Goal: Task Accomplishment & Management: Manage account settings

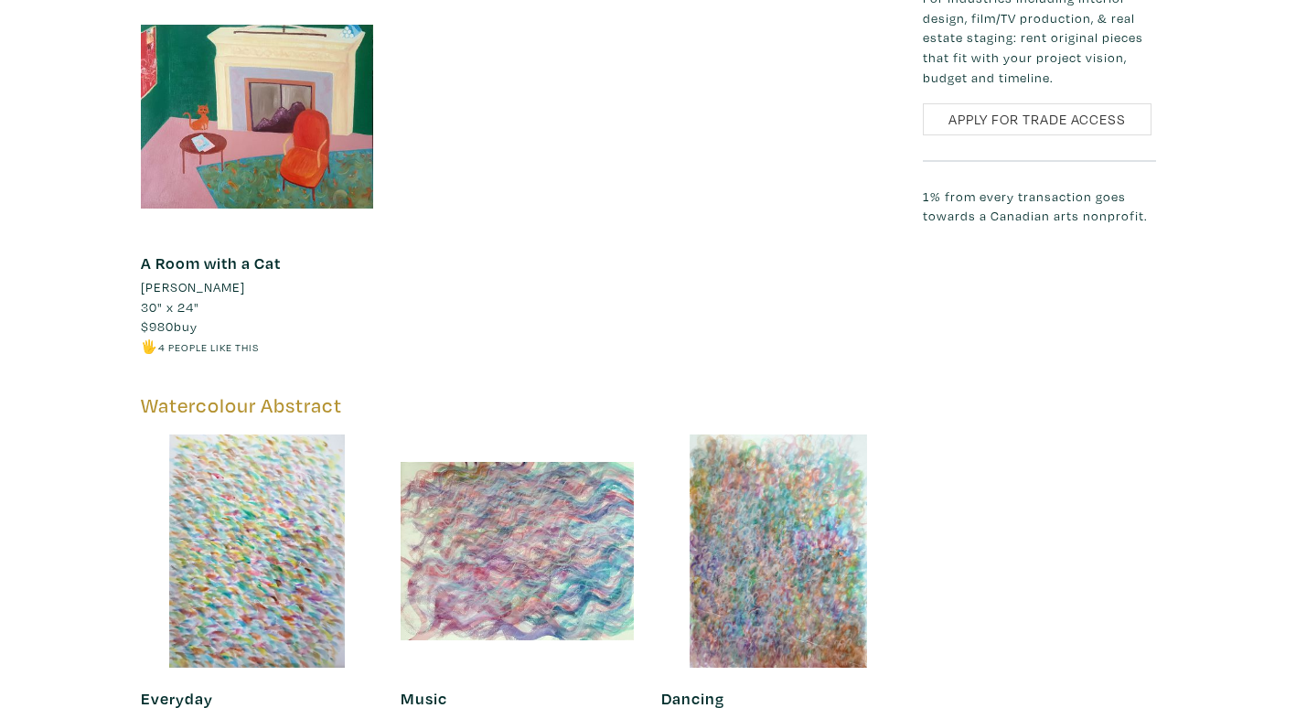
scroll to position [6220, 0]
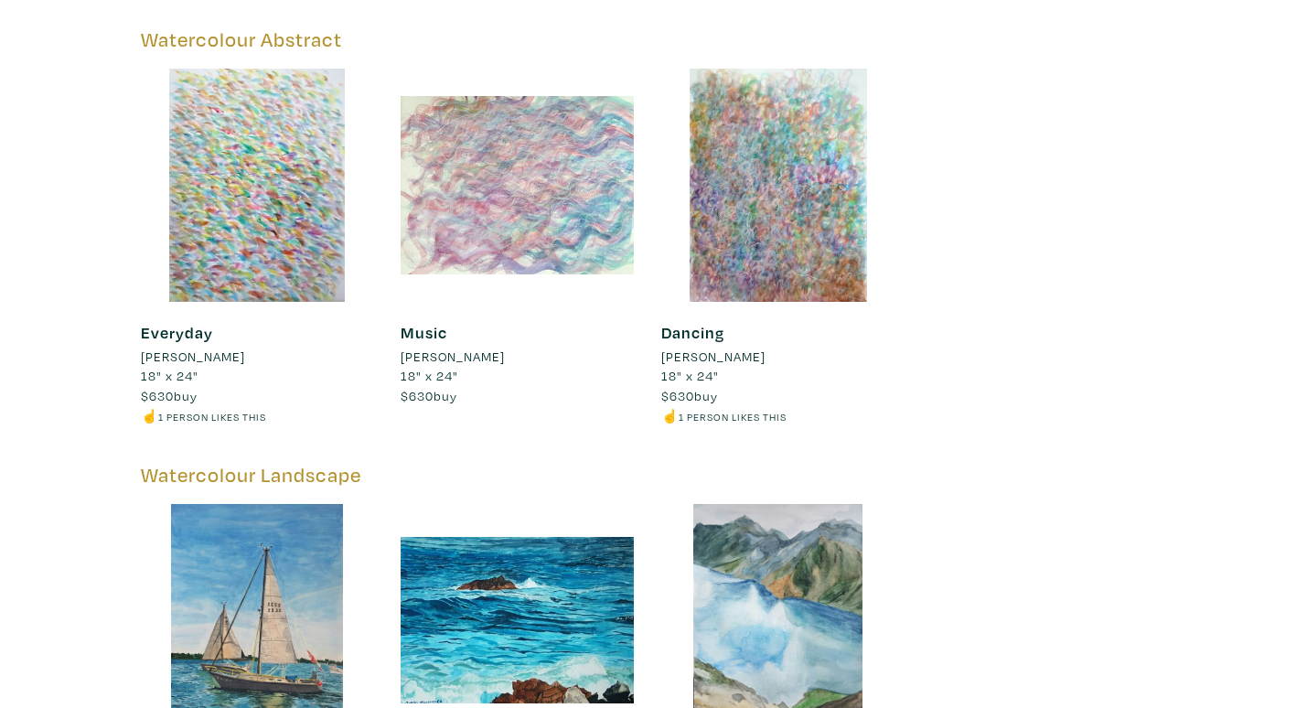
click at [534, 143] on div at bounding box center [517, 185] width 233 height 233
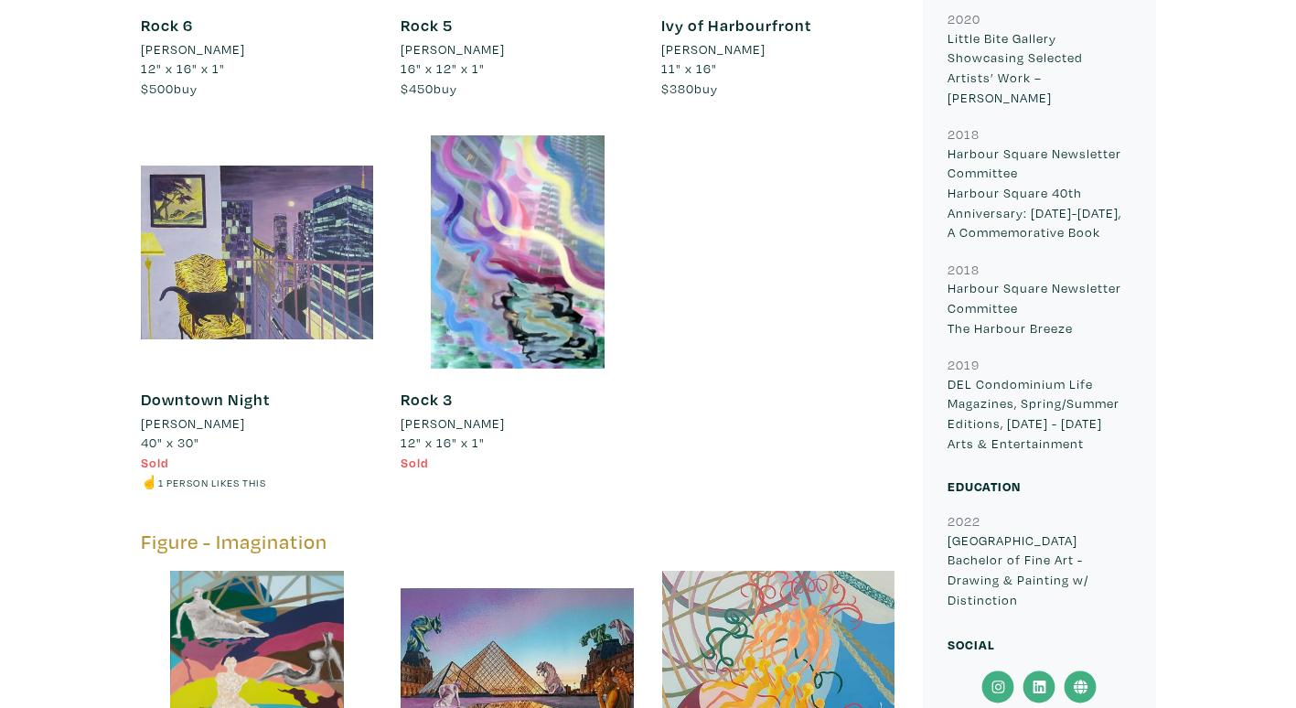
scroll to position [4391, 0]
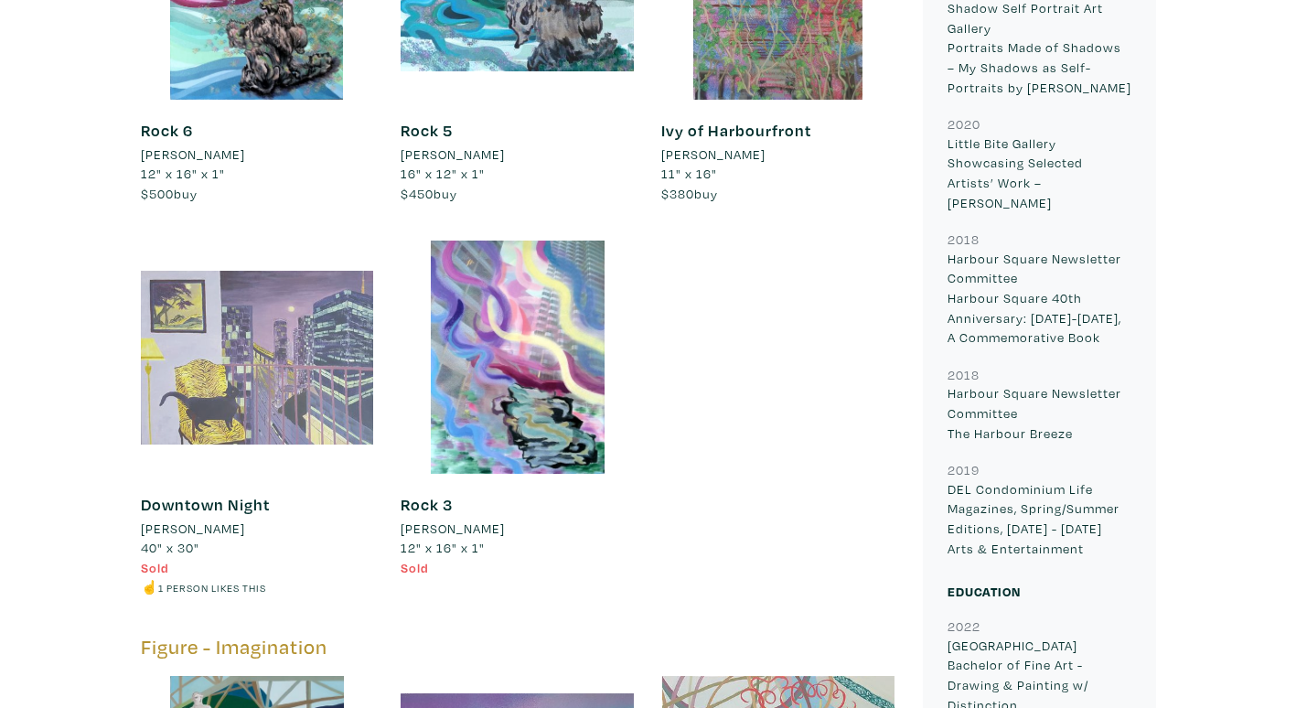
click at [214, 318] on div at bounding box center [257, 357] width 233 height 233
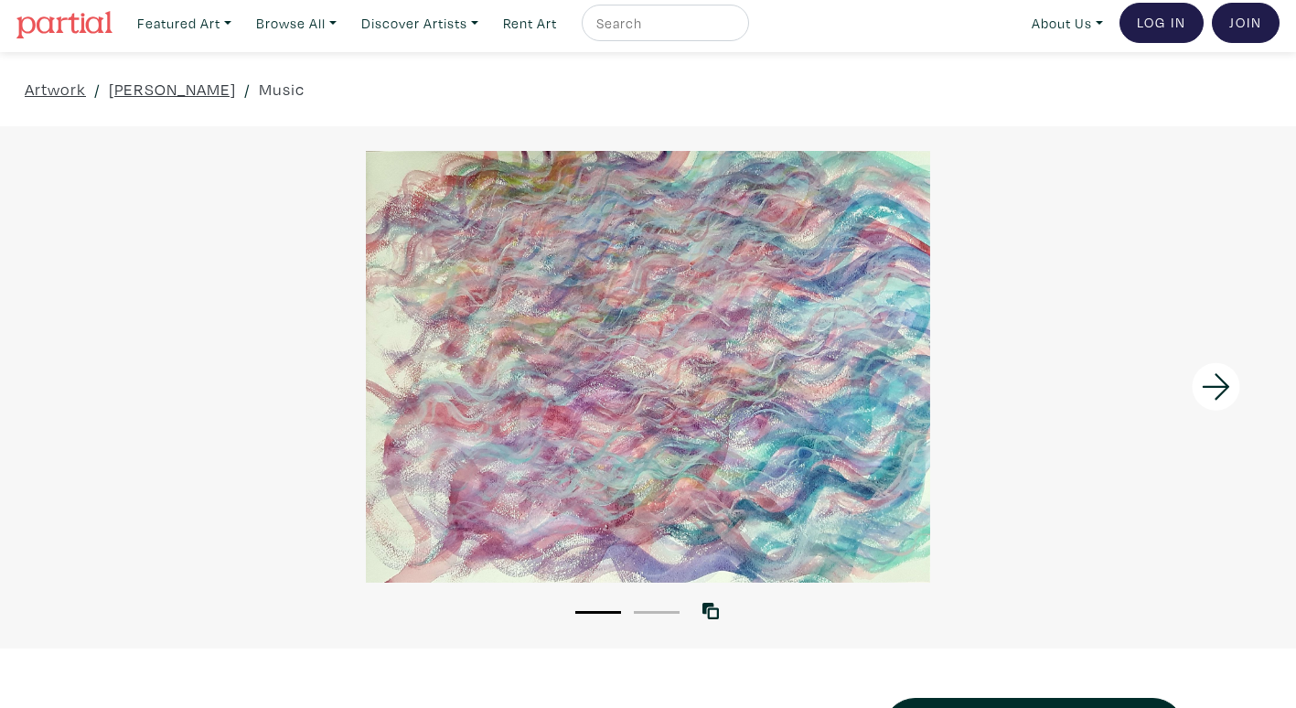
scroll to position [91, 0]
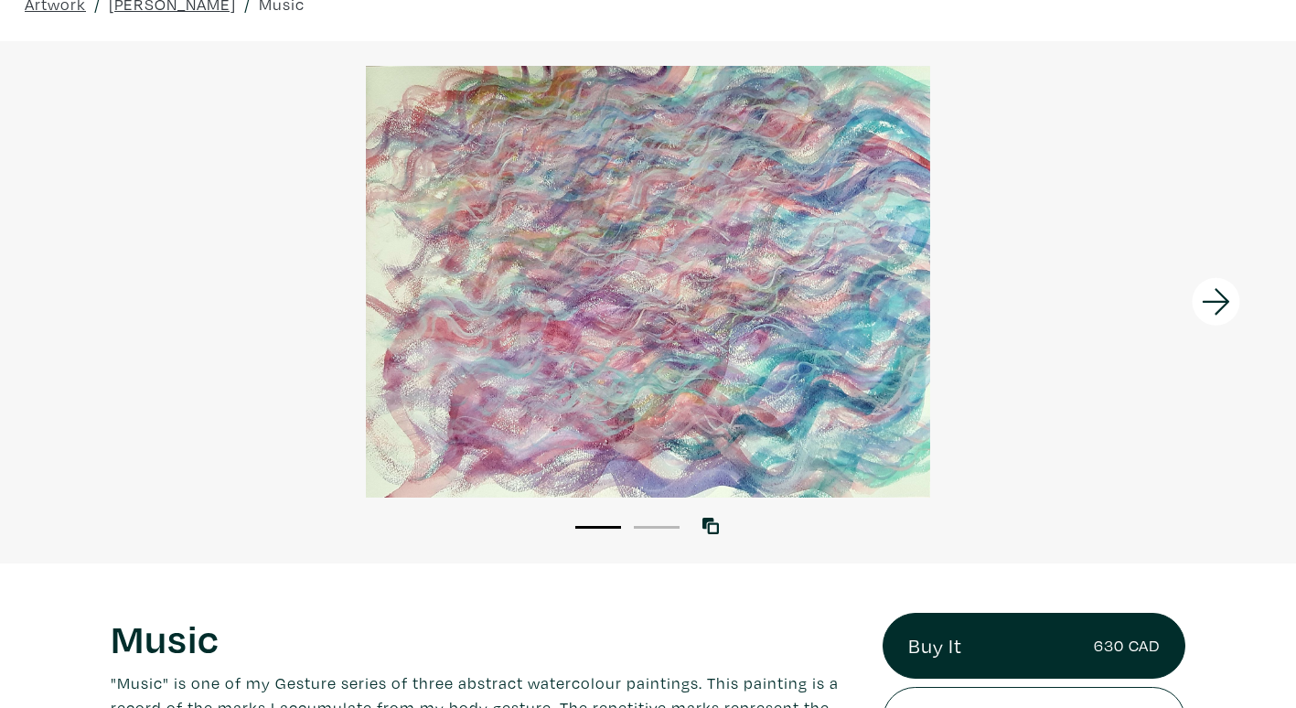
click at [671, 528] on button "2" at bounding box center [657, 527] width 46 height 3
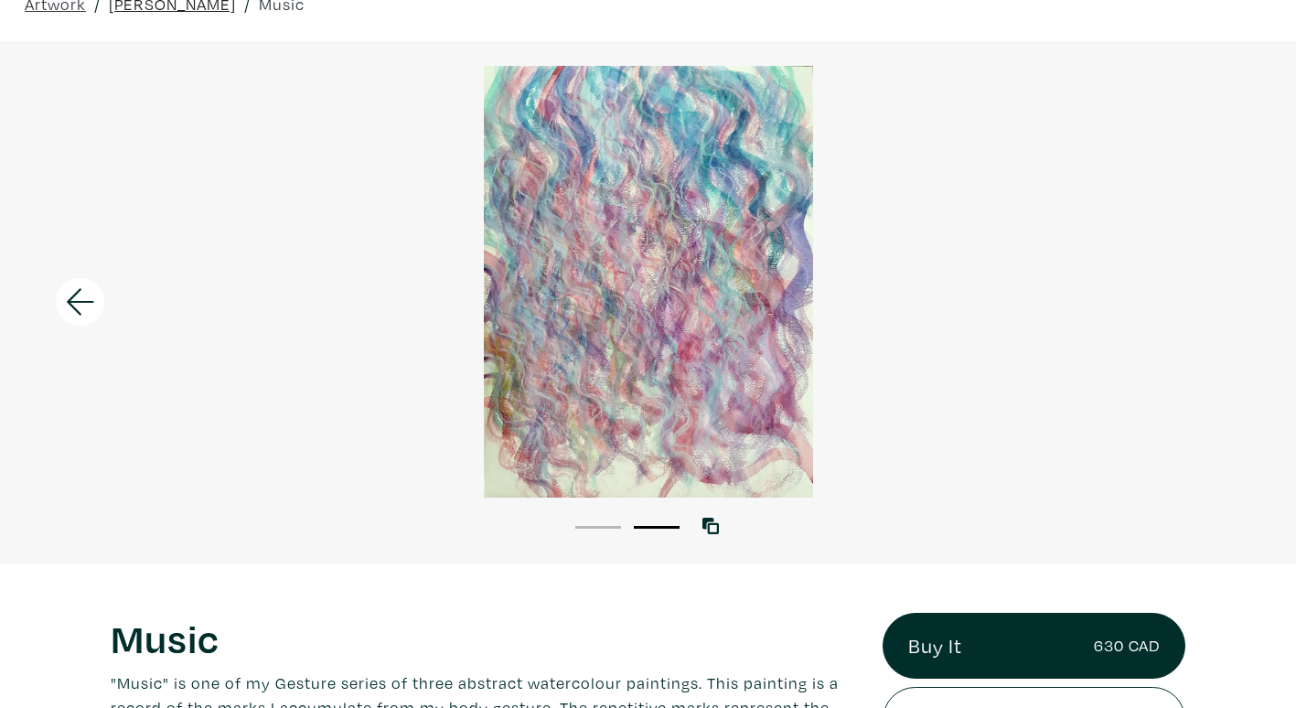
click at [139, 5] on link "[PERSON_NAME]" at bounding box center [172, 4] width 127 height 25
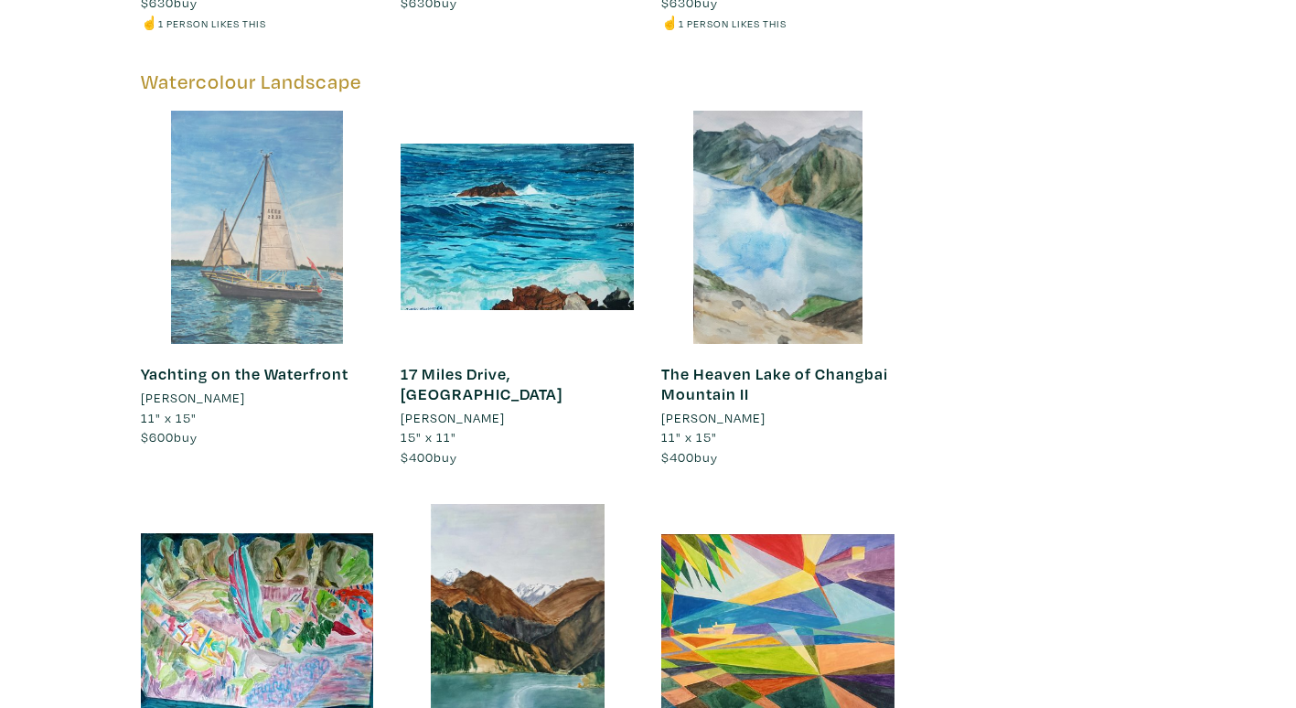
scroll to position [6586, 0]
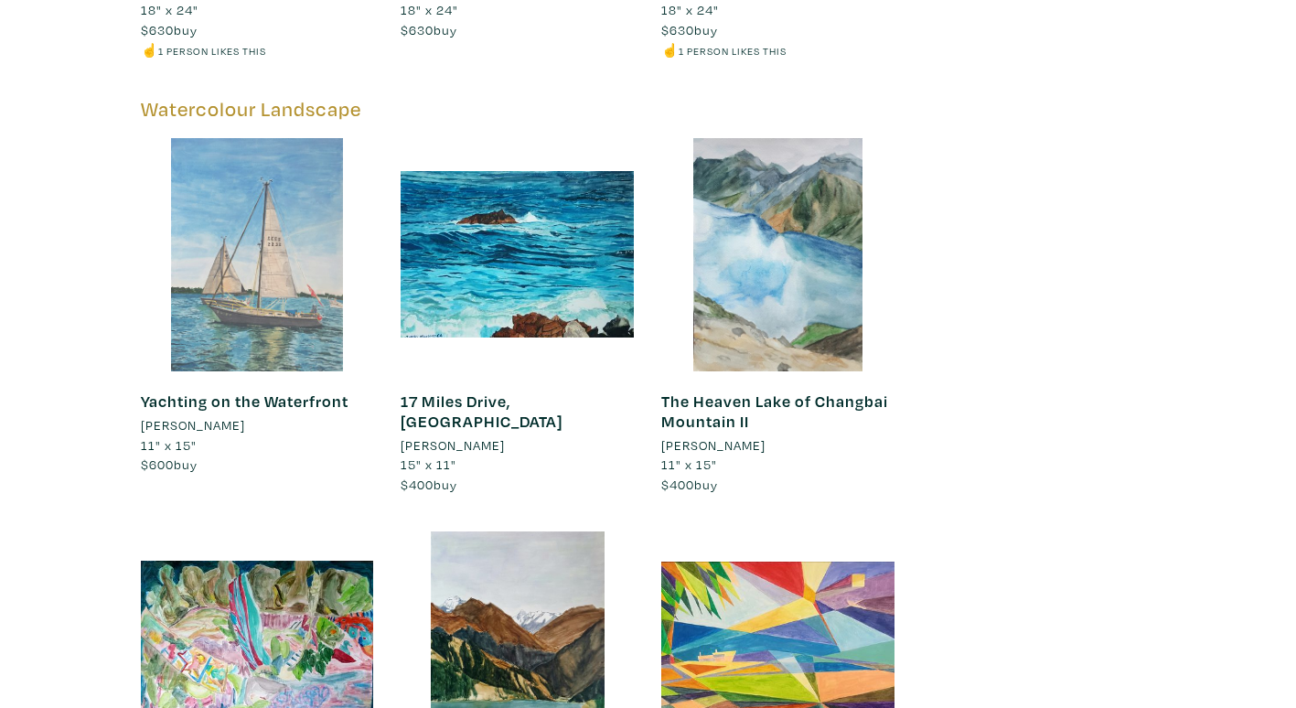
click at [270, 195] on div at bounding box center [257, 254] width 233 height 233
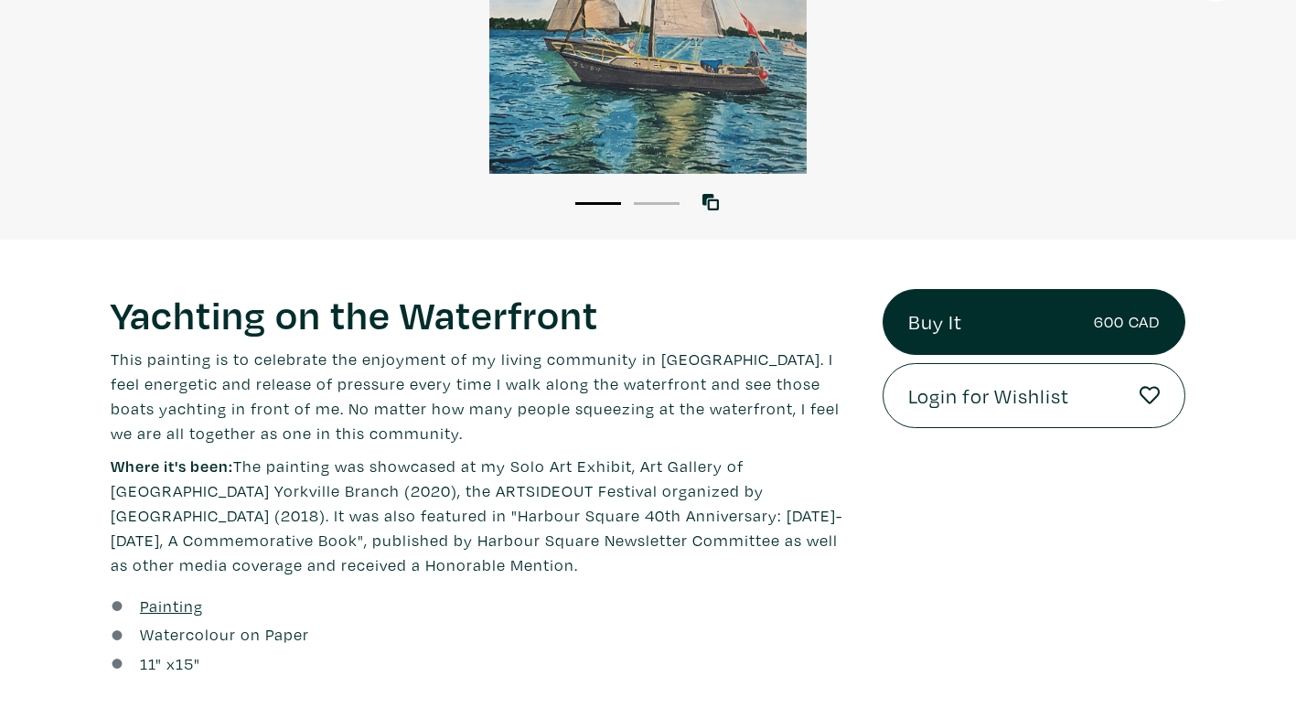
scroll to position [183, 0]
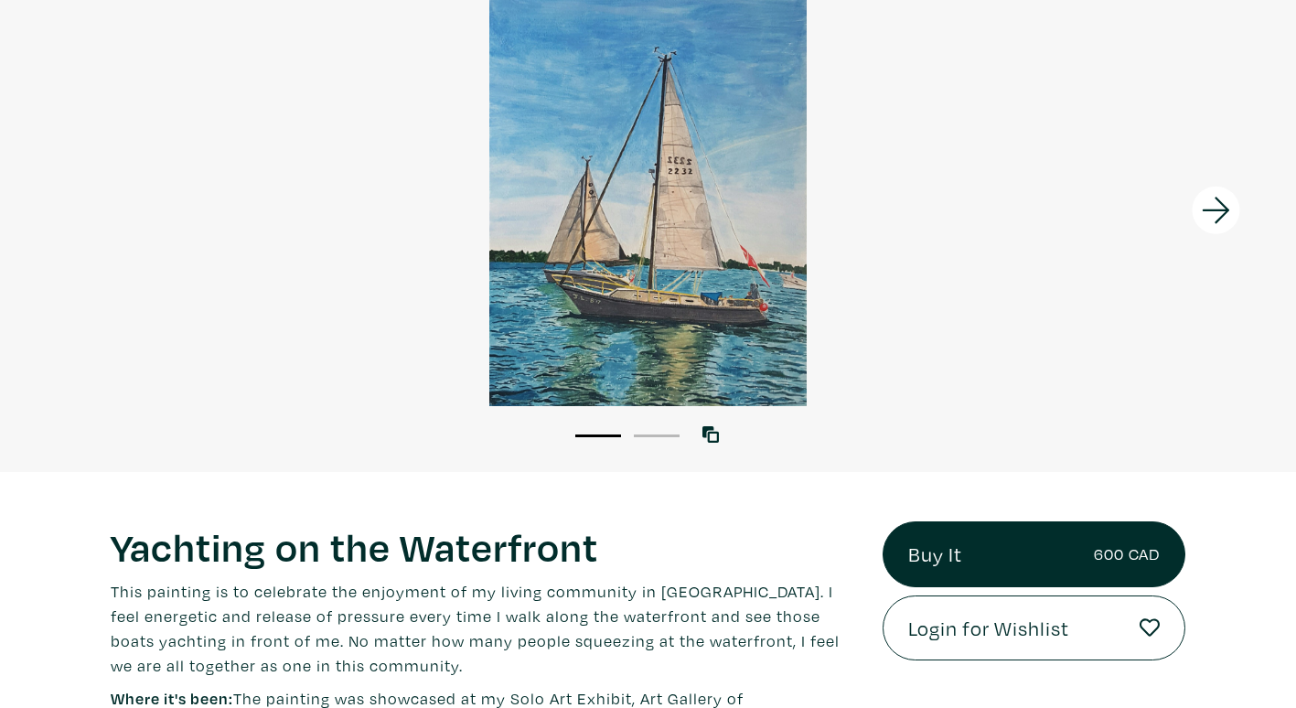
click at [658, 438] on li "2" at bounding box center [657, 434] width 46 height 18
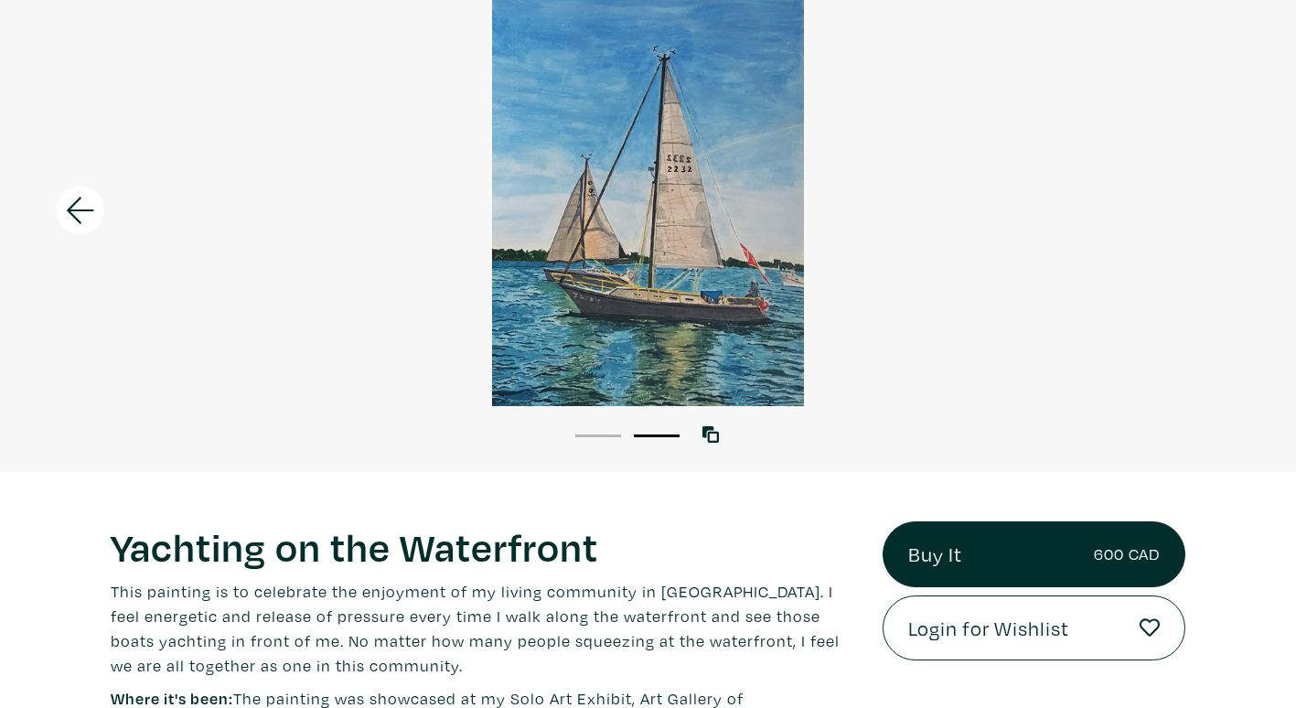
click at [594, 435] on button "1" at bounding box center [598, 435] width 46 height 3
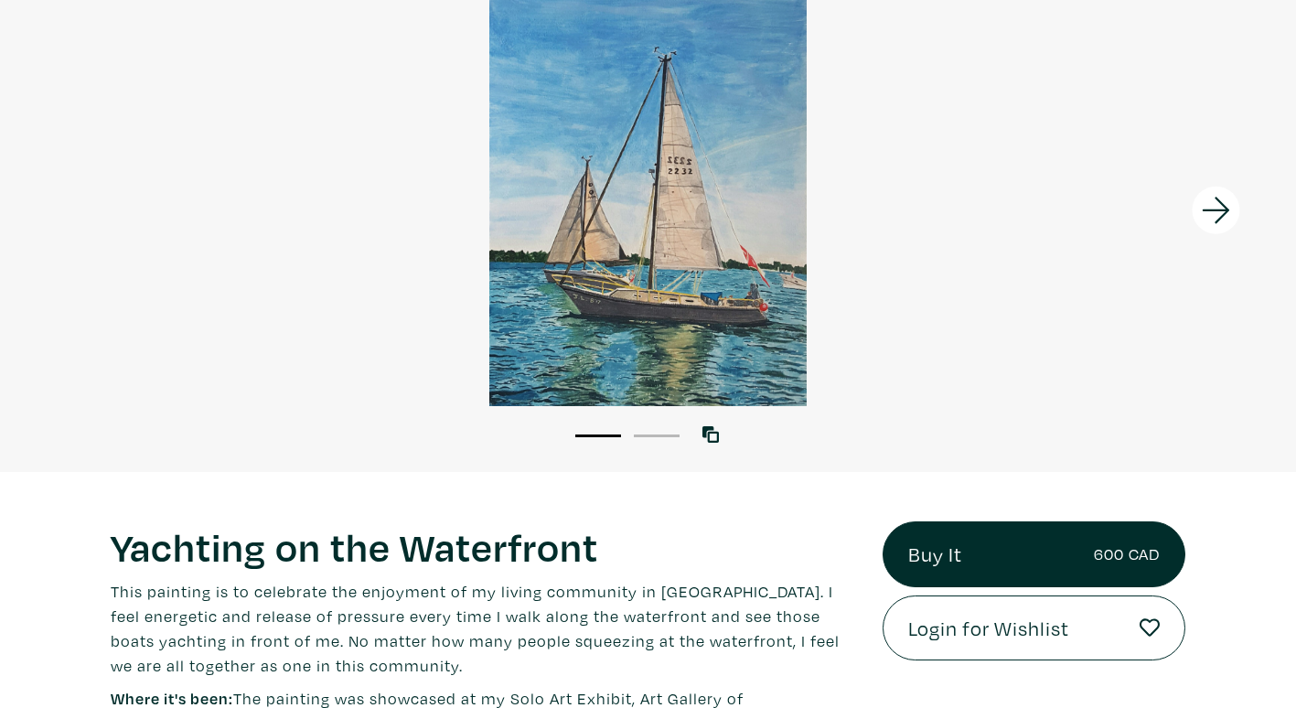
click at [651, 434] on li "2" at bounding box center [657, 434] width 46 height 18
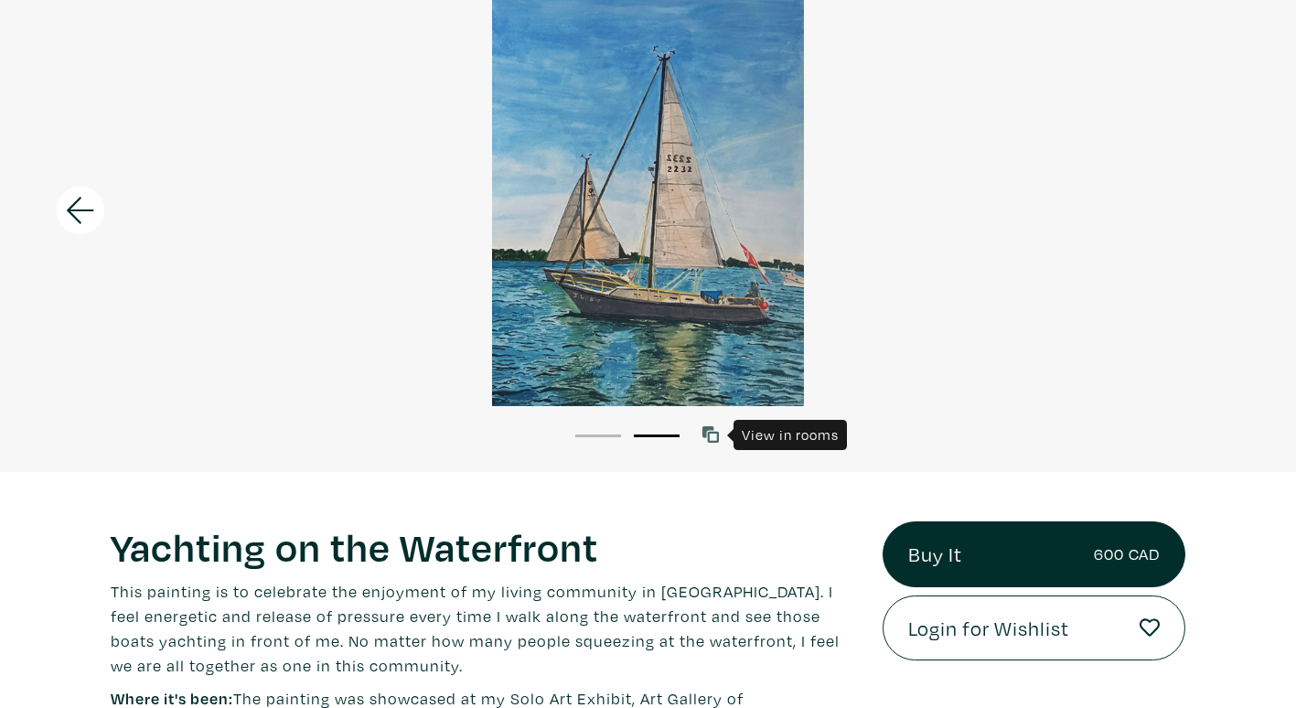
click at [710, 436] on icon at bounding box center [710, 434] width 16 height 16
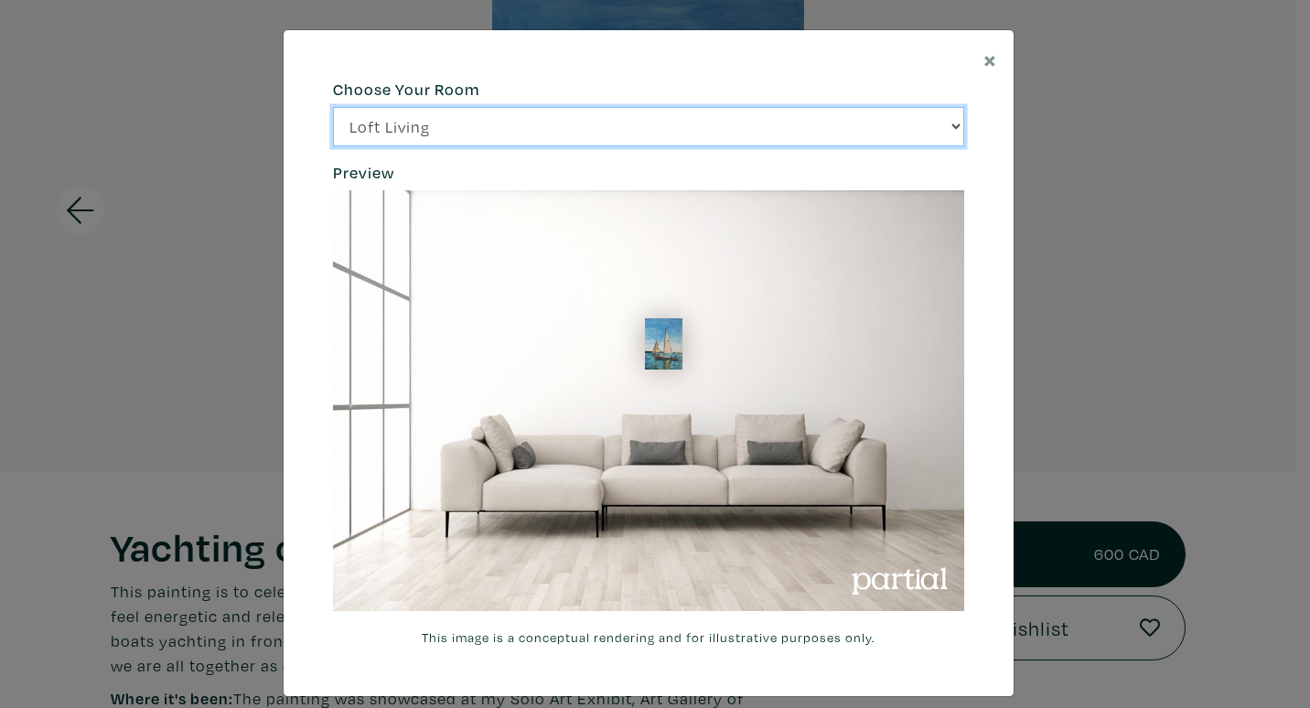
click at [949, 126] on select "Loft Living Bright Bedroom City Office Gallery Space Modern Lounge" at bounding box center [648, 126] width 631 height 39
select select "/thumb/phpThumb.php?src=https%3A%2F%2Flabs.partial.gallery%2Fprojects%2Frenderi…"
click at [333, 107] on select "Loft Living Bright Bedroom City Office Gallery Space Modern Lounge" at bounding box center [648, 126] width 631 height 39
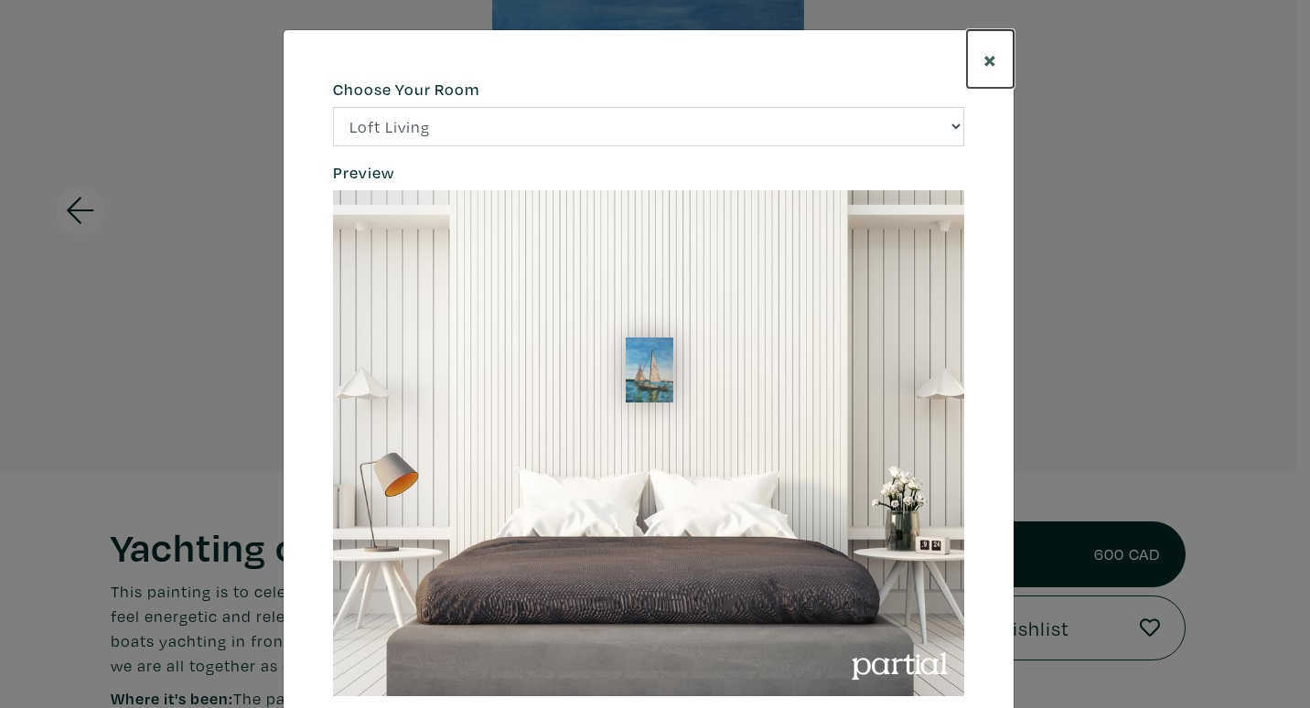
click at [987, 63] on span "×" at bounding box center [990, 59] width 14 height 32
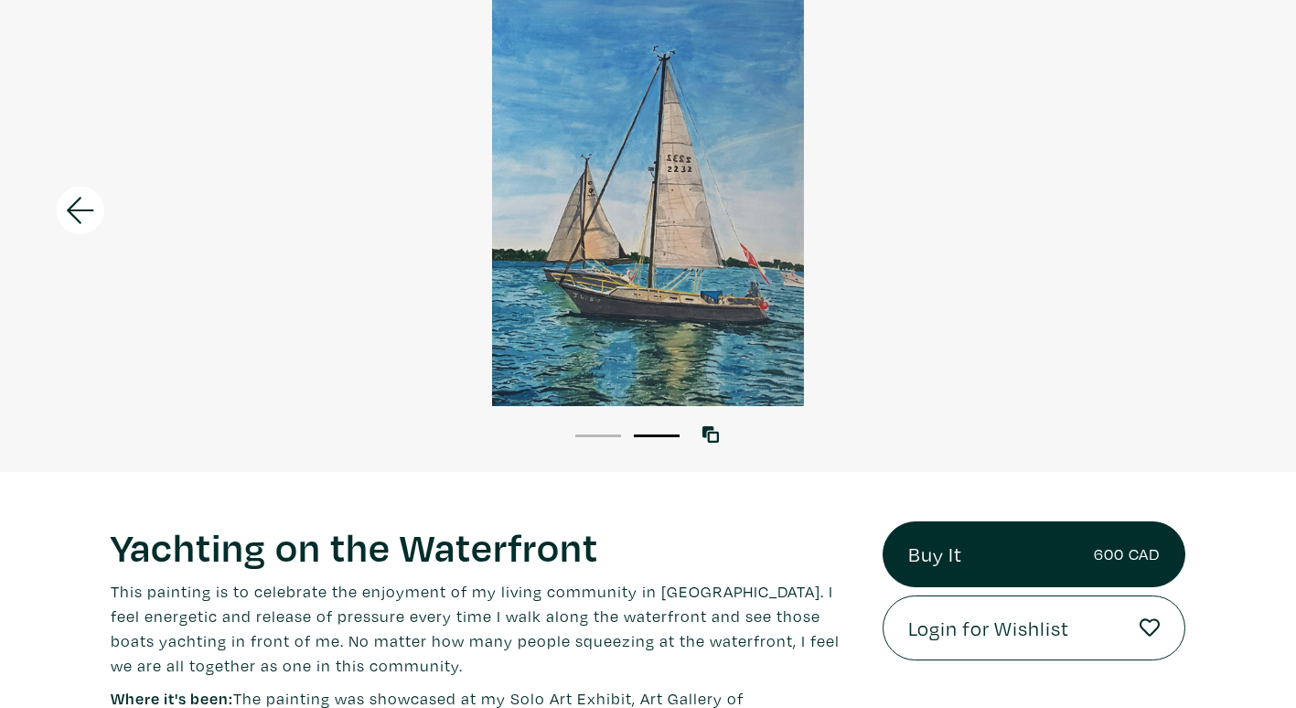
click at [87, 210] on icon at bounding box center [80, 211] width 27 height 27
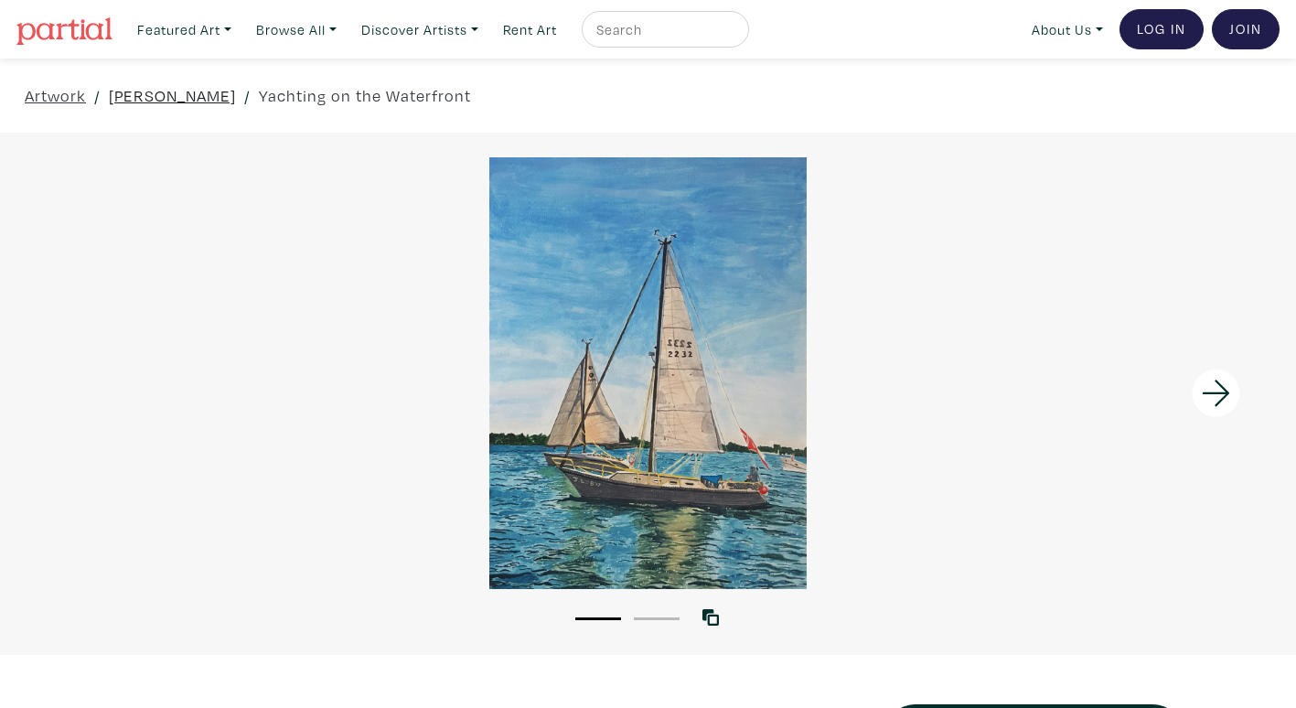
click at [175, 98] on link "[PERSON_NAME]" at bounding box center [172, 95] width 127 height 25
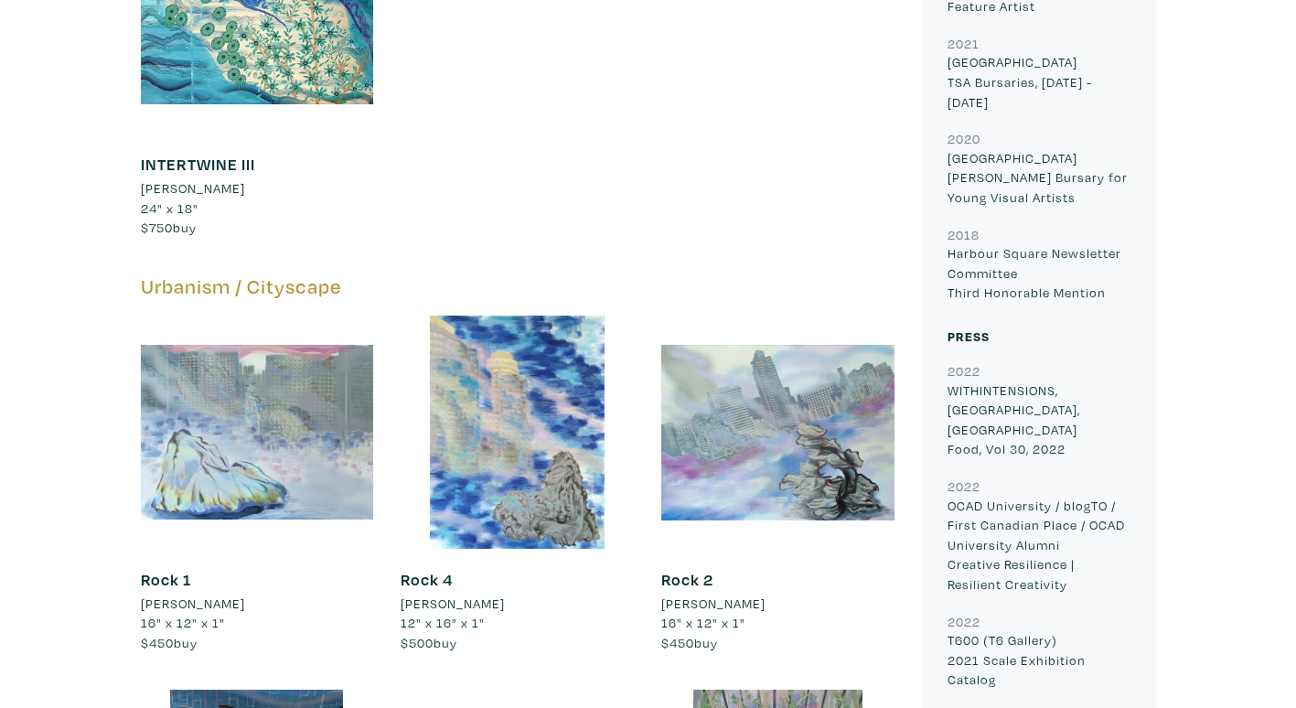
scroll to position [4116, 0]
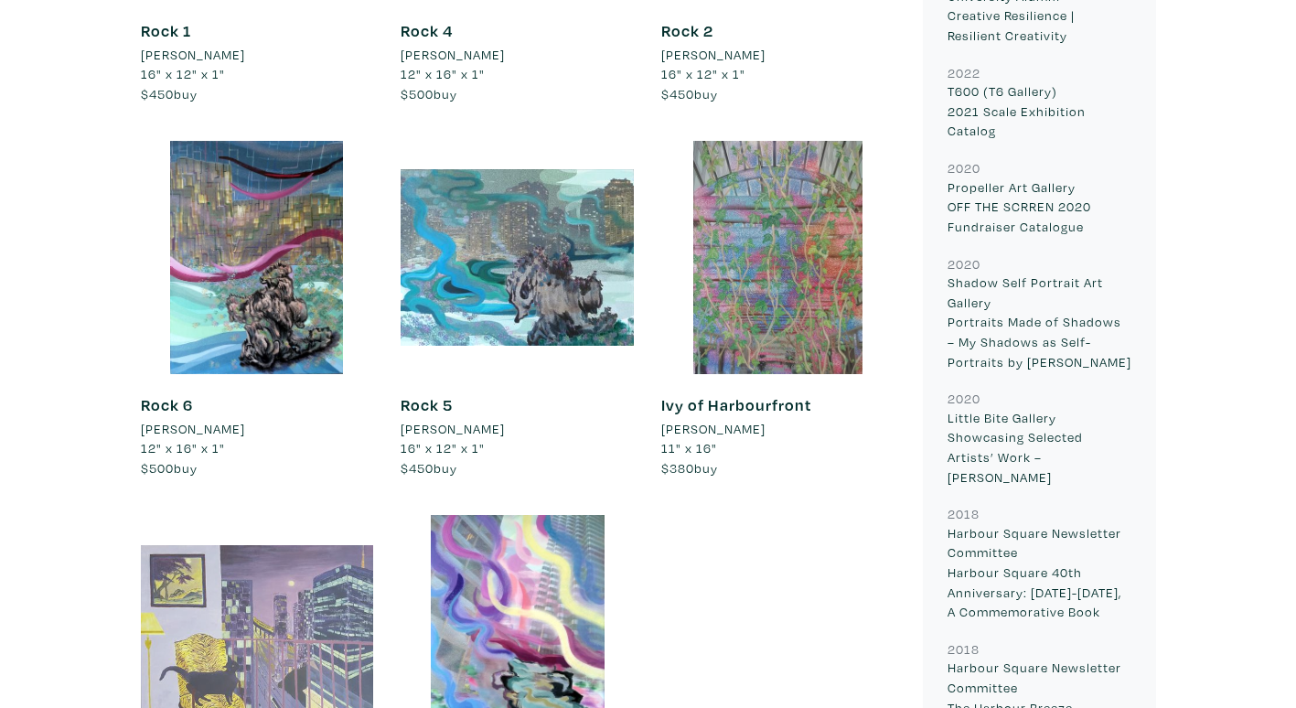
click at [318, 575] on div at bounding box center [257, 631] width 233 height 233
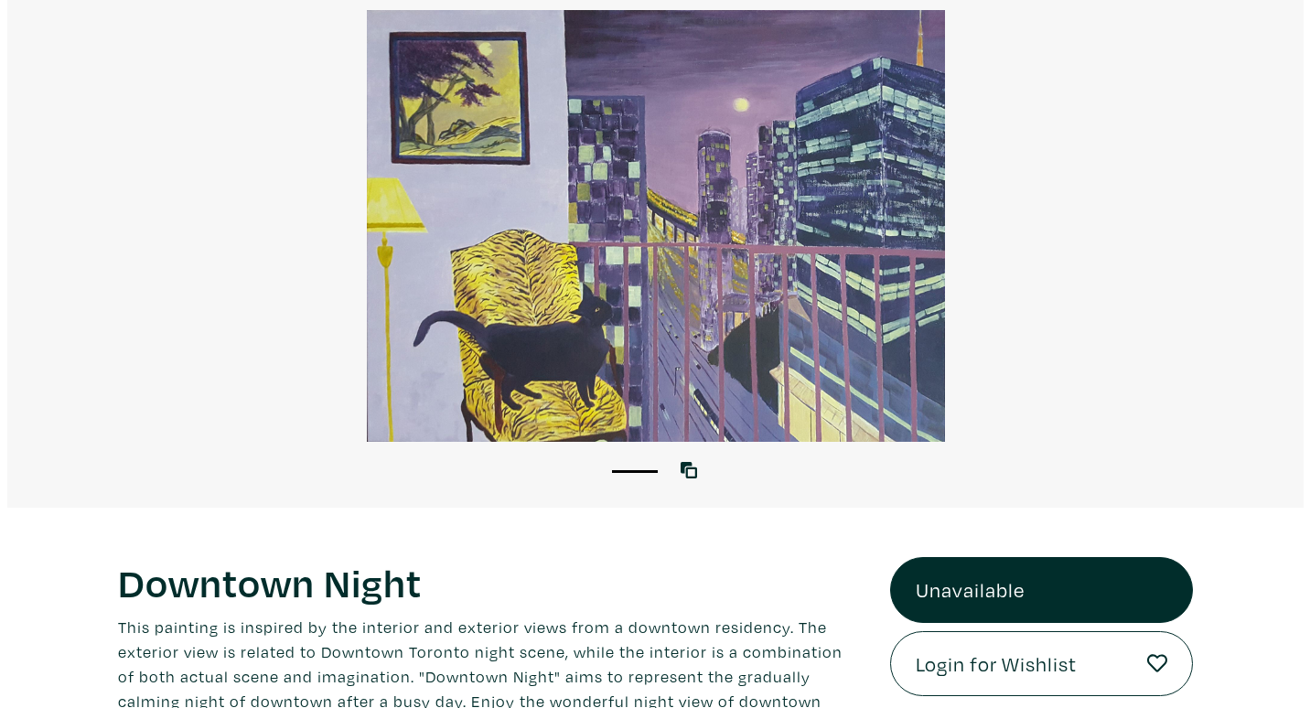
scroll to position [274, 0]
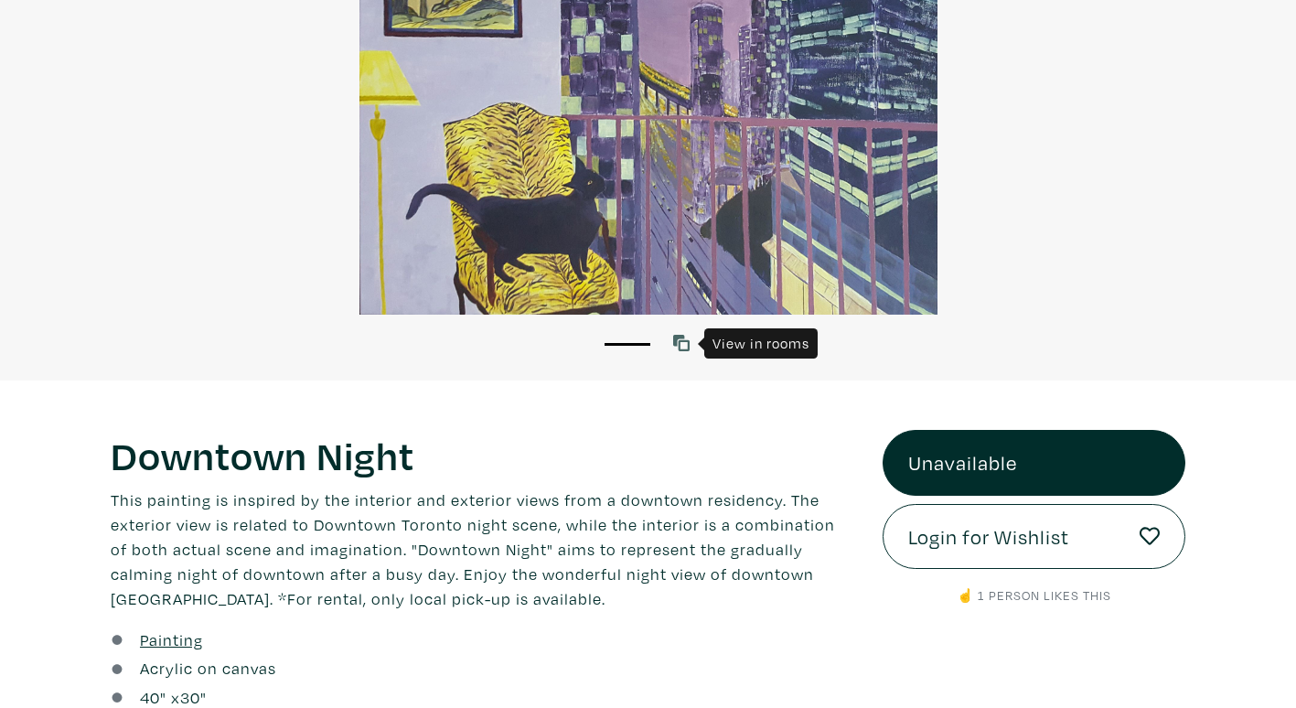
click at [678, 344] on icon at bounding box center [681, 343] width 16 height 16
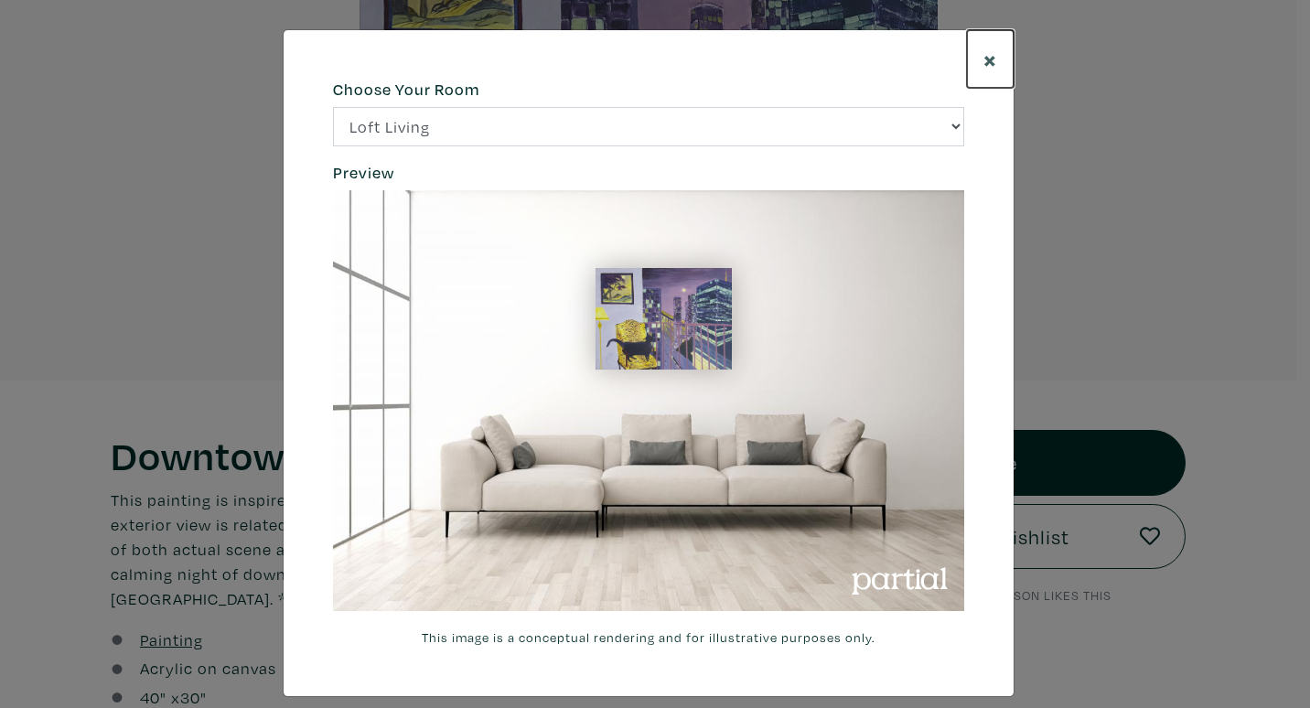
click at [983, 55] on span "×" at bounding box center [990, 59] width 14 height 32
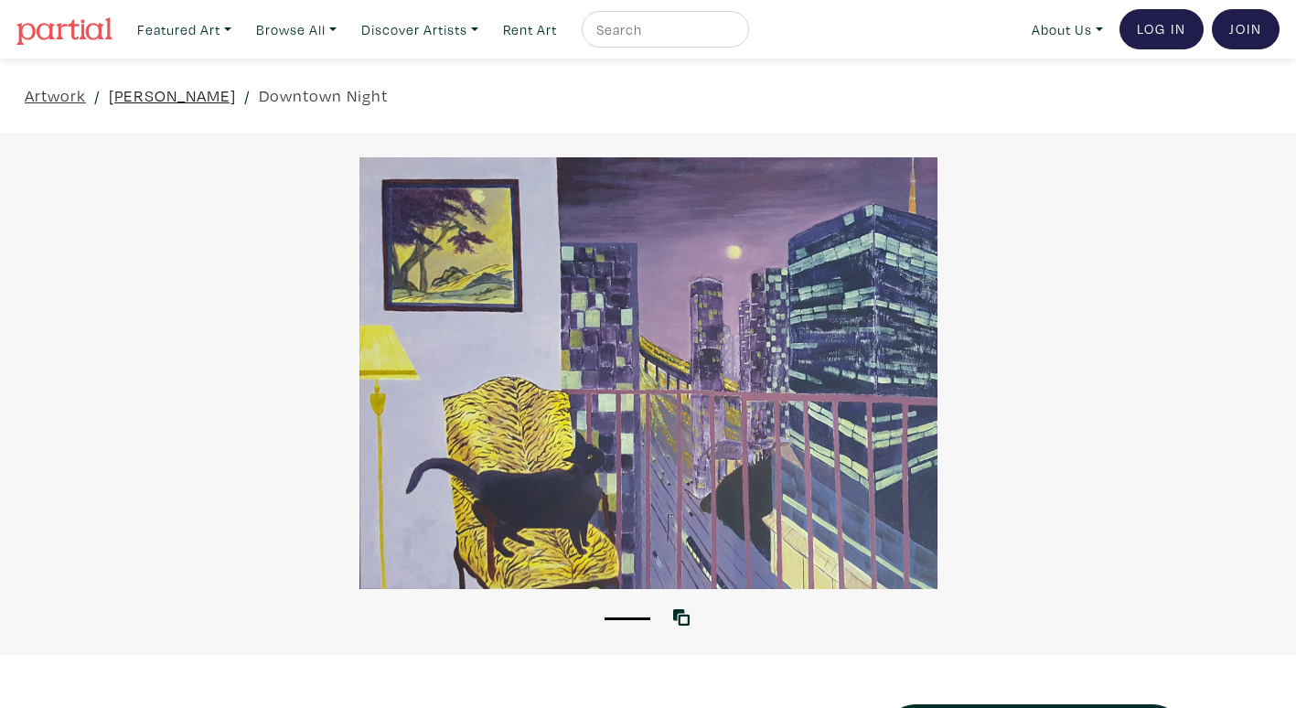
click at [135, 95] on link "[PERSON_NAME]" at bounding box center [172, 95] width 127 height 25
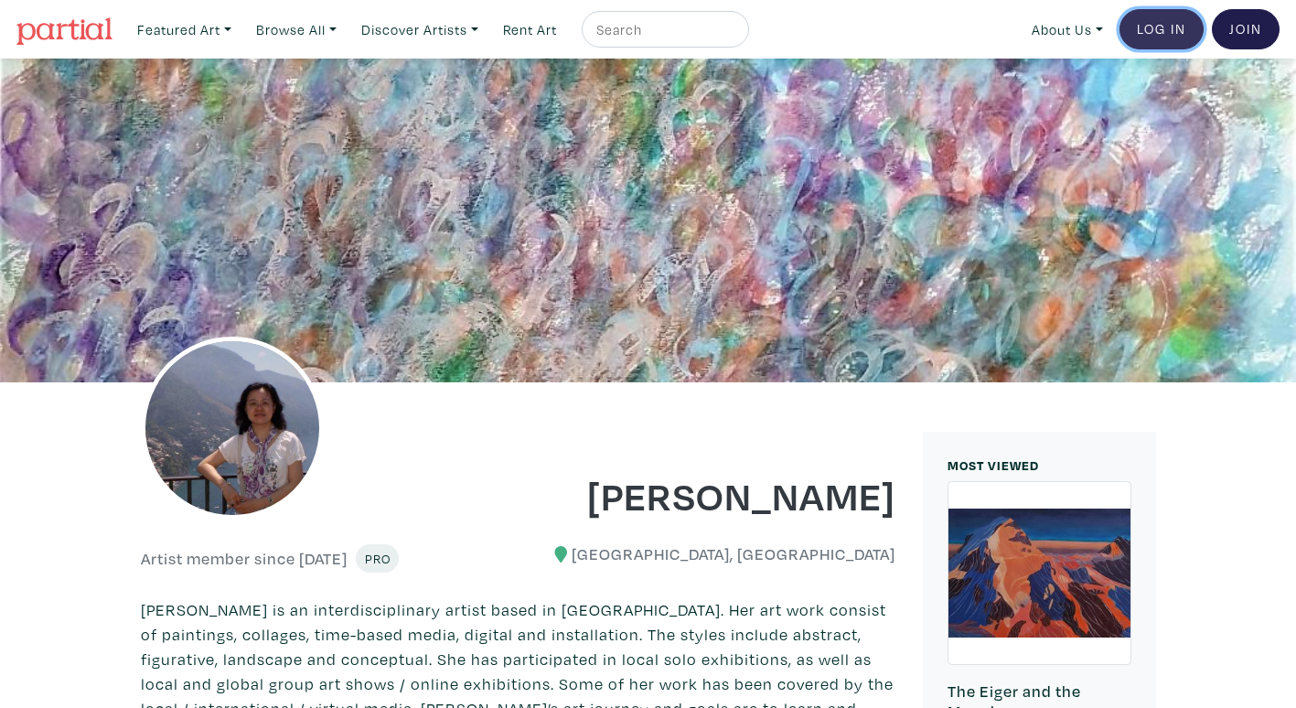
click at [1149, 34] on link "Log In" at bounding box center [1162, 29] width 84 height 40
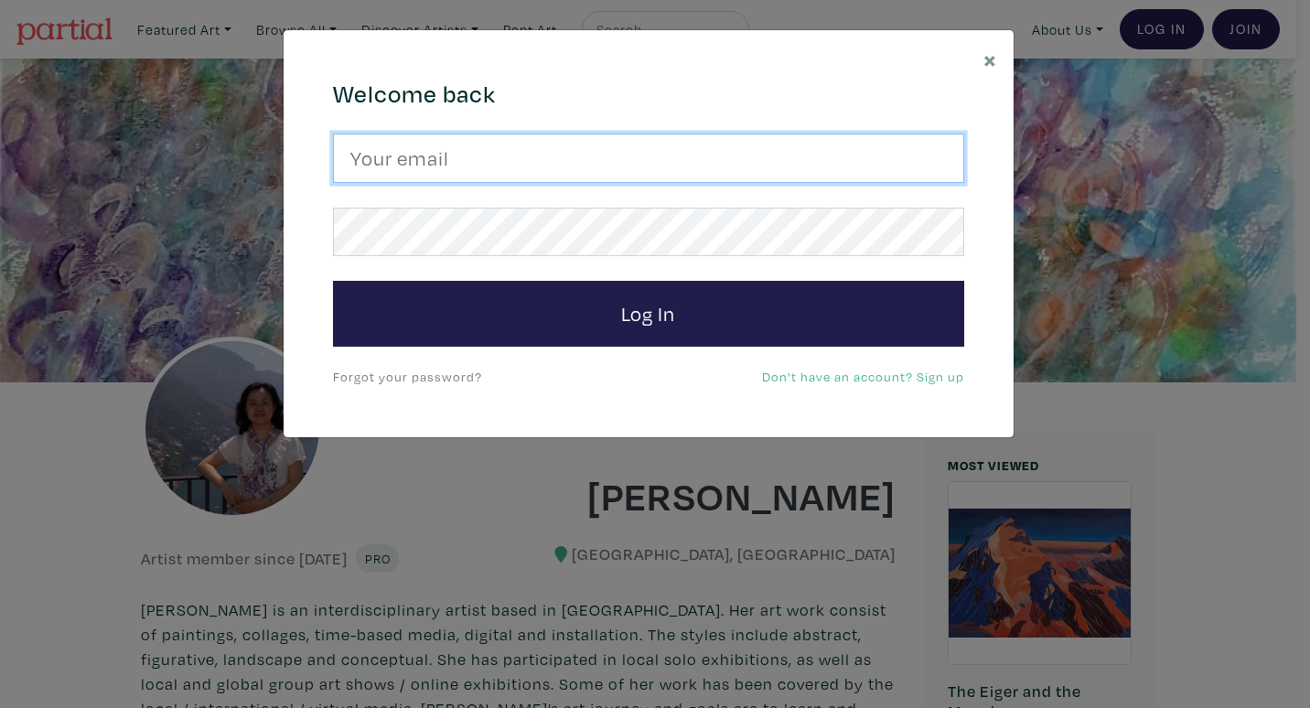
click at [506, 165] on input "email" at bounding box center [648, 158] width 631 height 49
type input "jenlau06@yahoo.ca"
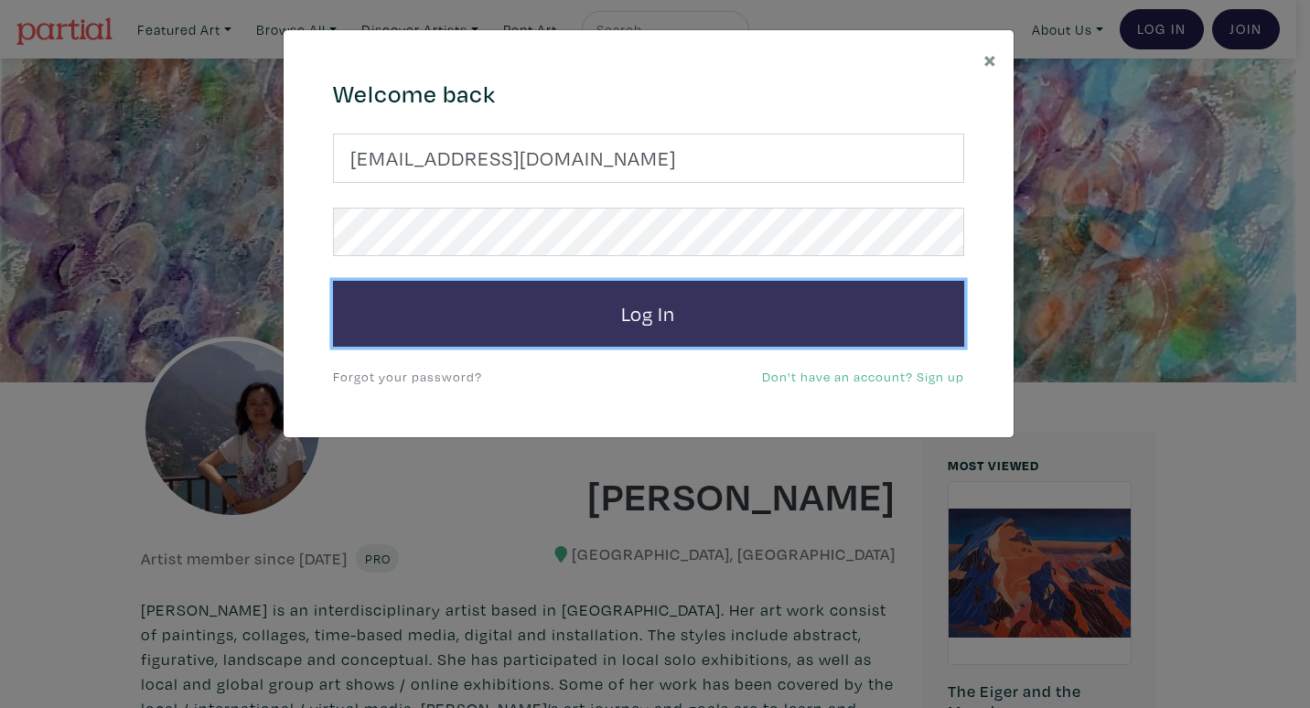
click at [640, 314] on button "Log In" at bounding box center [648, 314] width 631 height 66
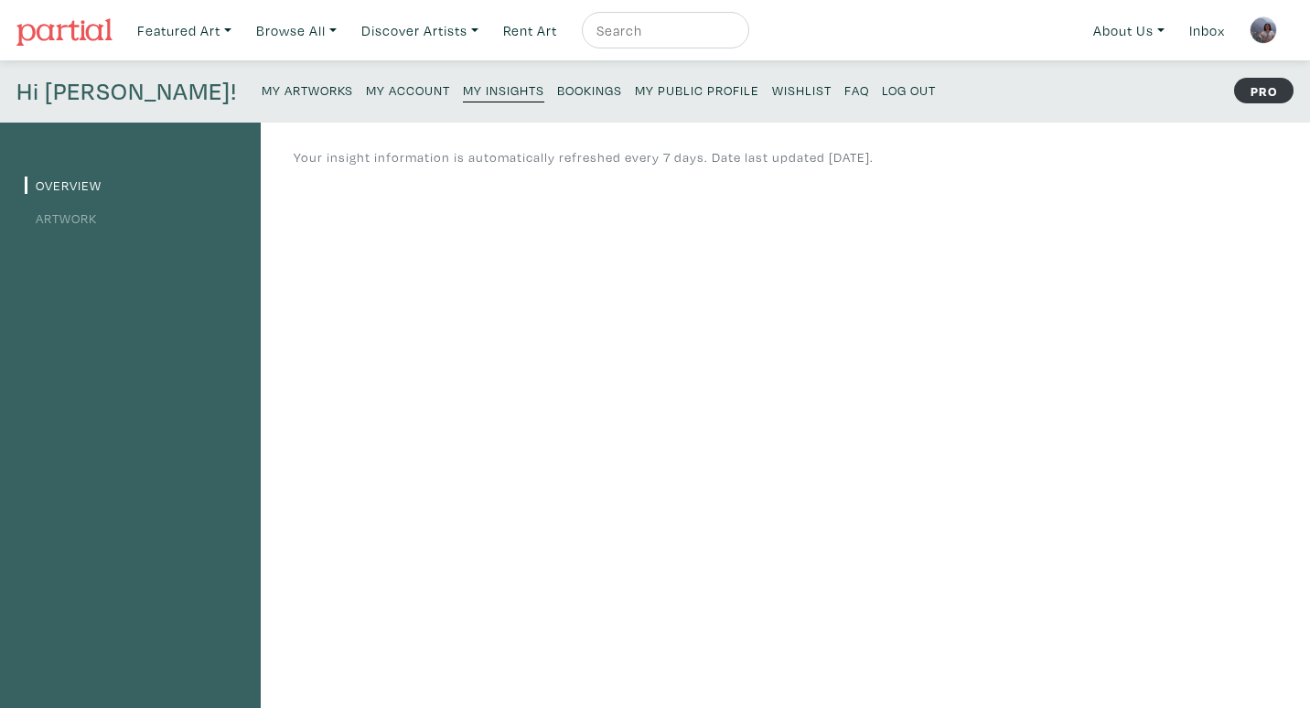
click at [262, 89] on small "My Artworks" at bounding box center [307, 89] width 91 height 17
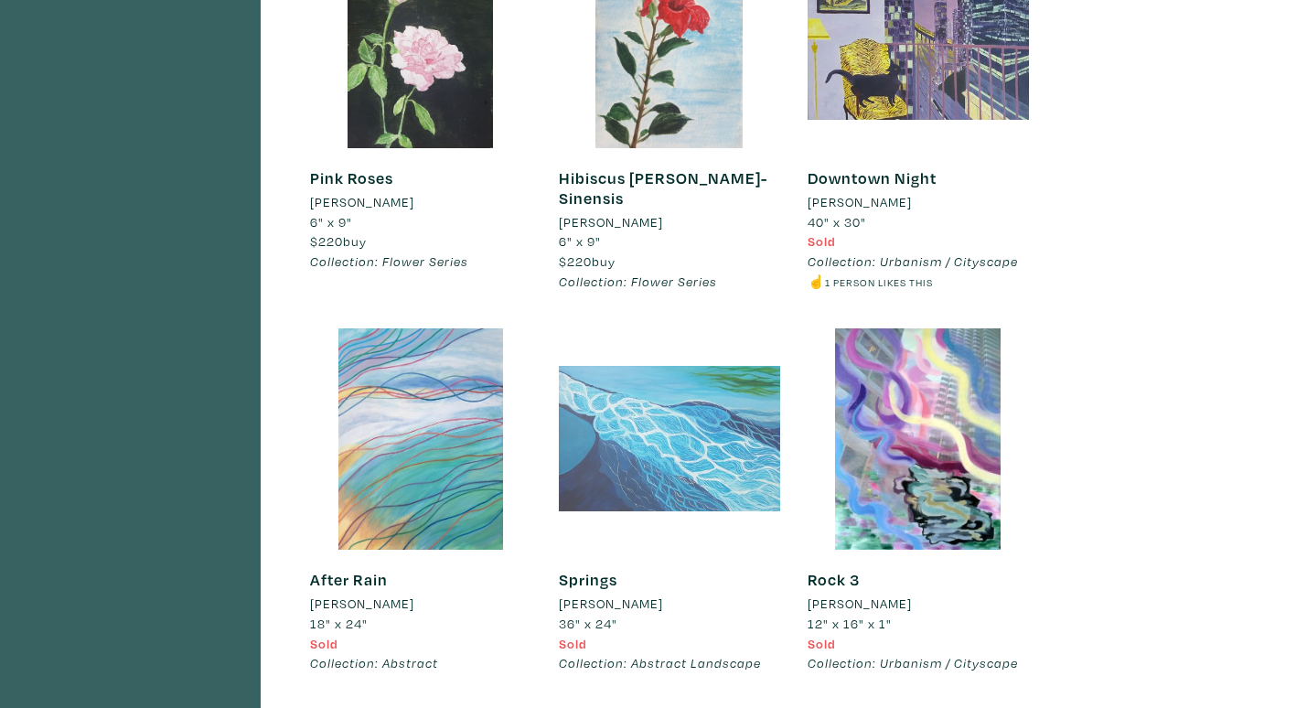
scroll to position [6311, 0]
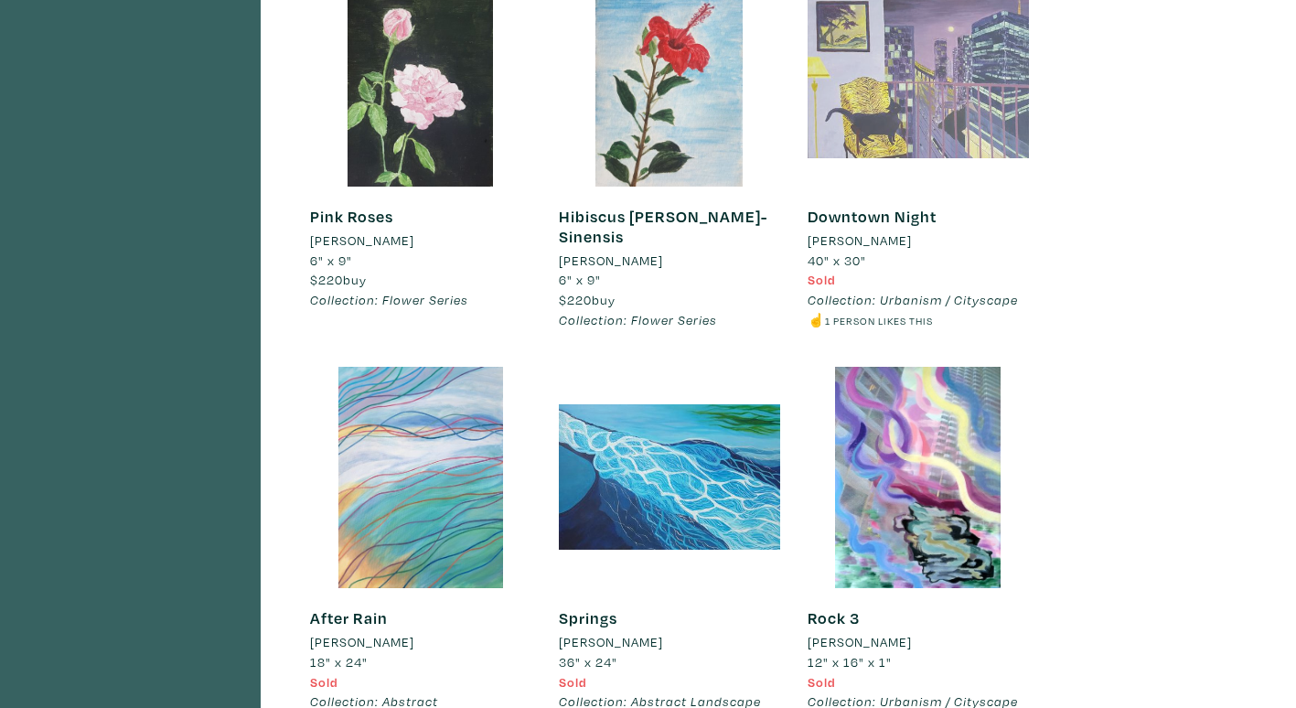
click at [915, 64] on div at bounding box center [918, 75] width 221 height 221
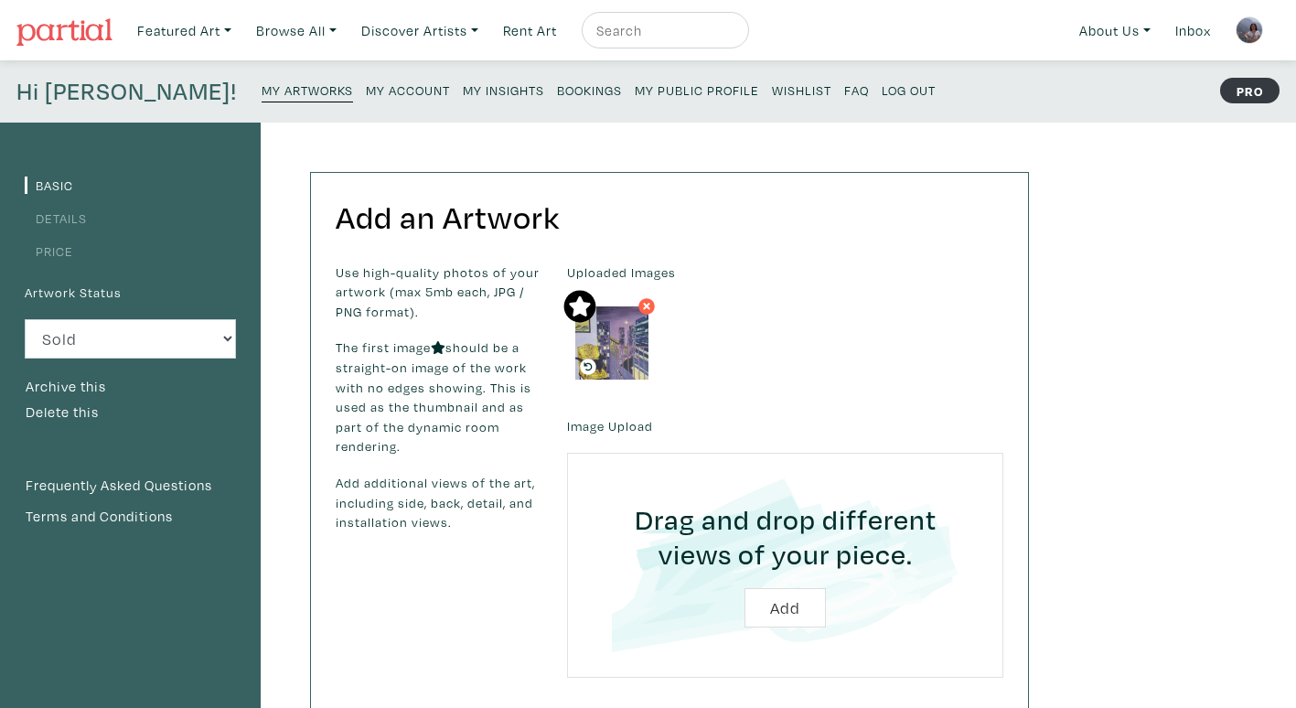
click at [56, 221] on link "Details" at bounding box center [56, 217] width 62 height 17
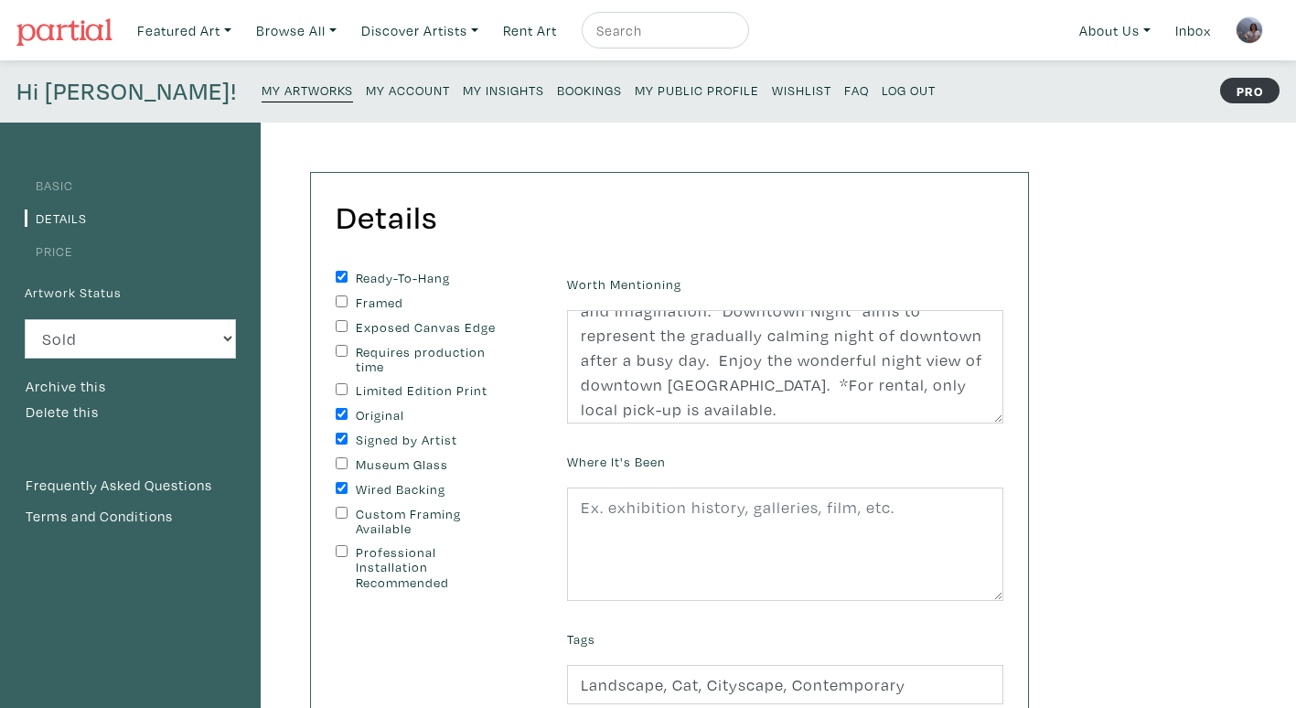
scroll to position [123, 0]
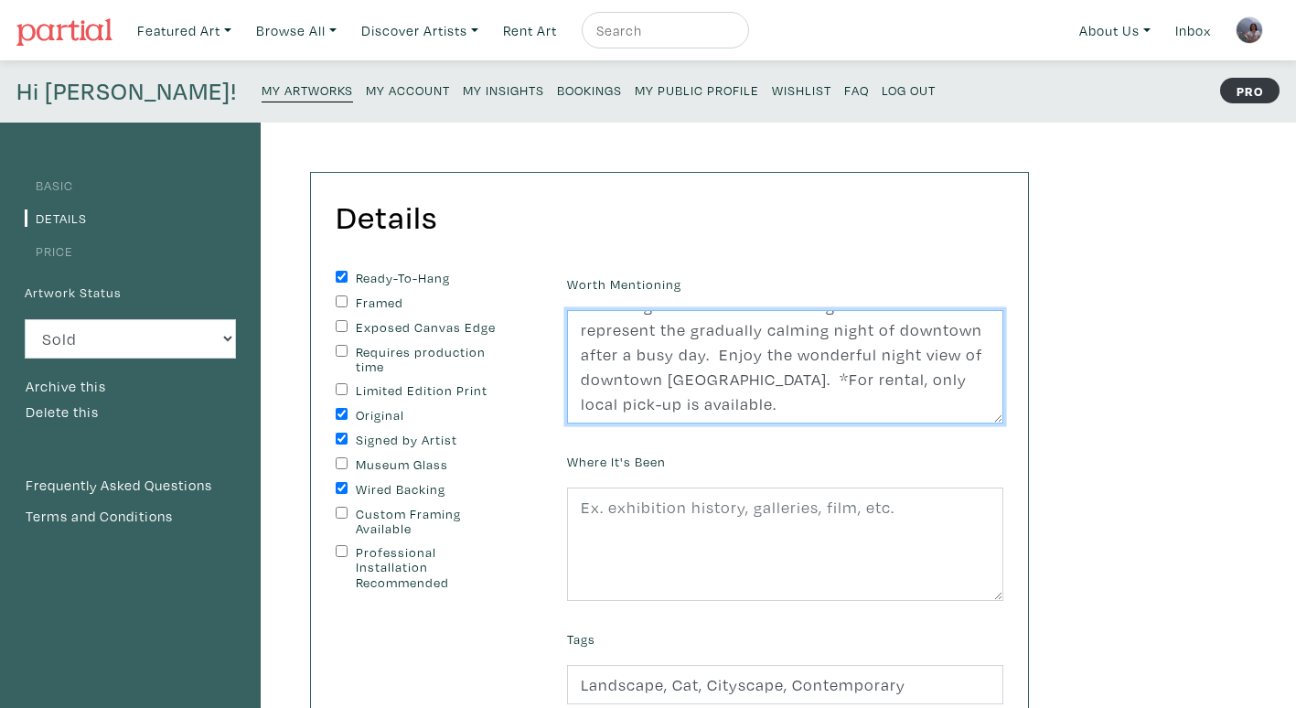
drag, startPoint x: 738, startPoint y: 376, endPoint x: 753, endPoint y: 401, distance: 28.7
click at [753, 401] on textarea "This painting is inspired by the interior and exterior views from a downtown re…" at bounding box center [785, 366] width 436 height 113
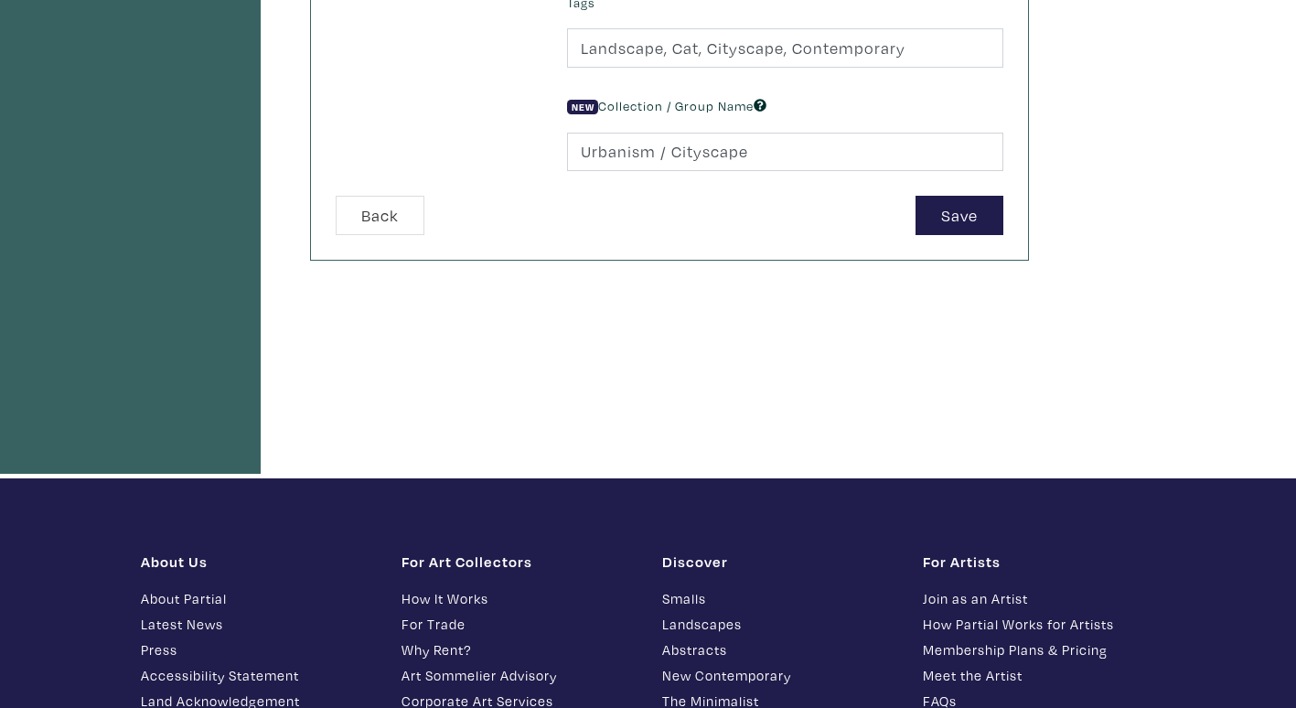
scroll to position [640, 0]
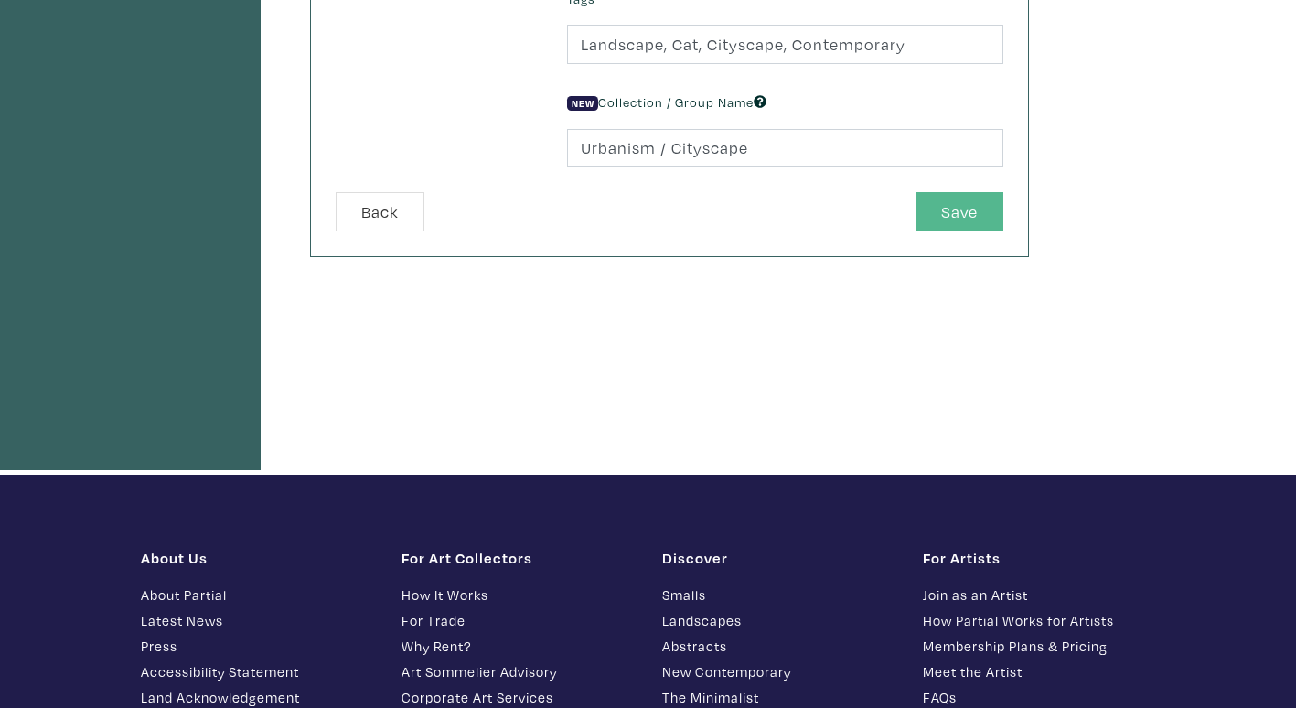
type textarea "This painting is inspired by the interior and exterior views from a downtown re…"
click at [961, 205] on button "Save" at bounding box center [960, 211] width 88 height 39
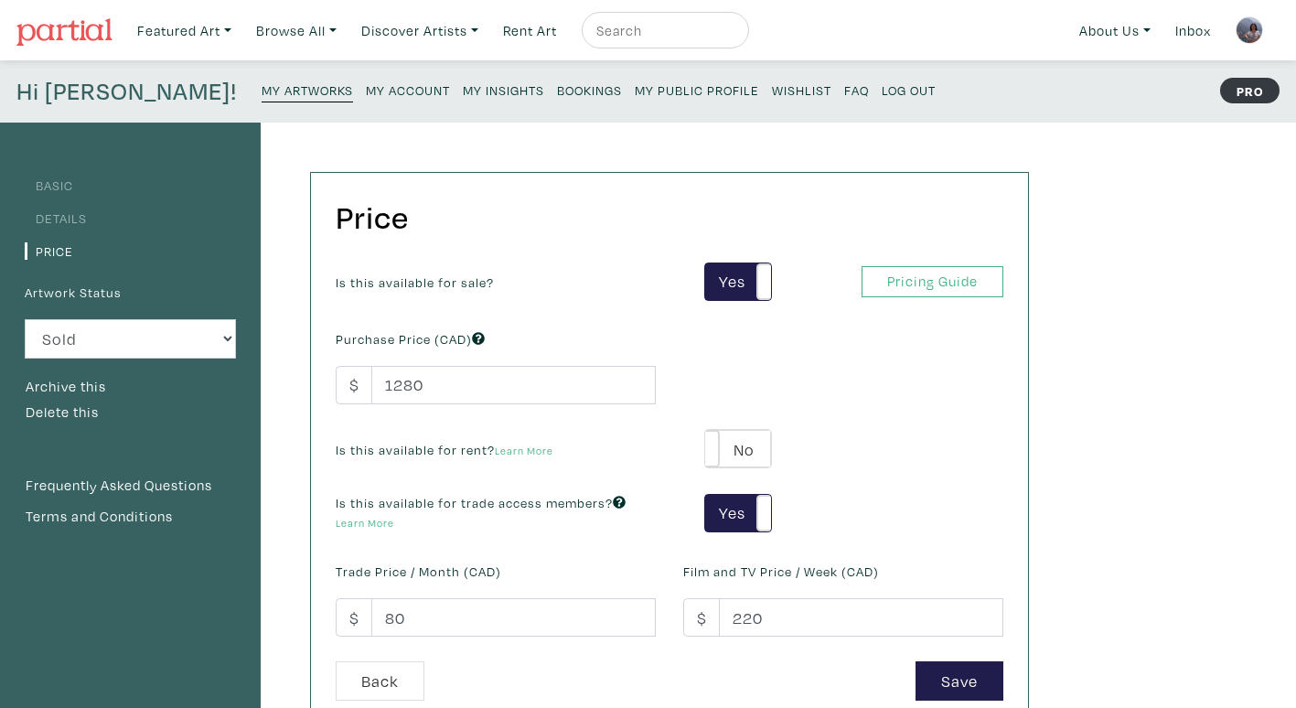
click at [262, 91] on small "My Artworks" at bounding box center [307, 89] width 91 height 17
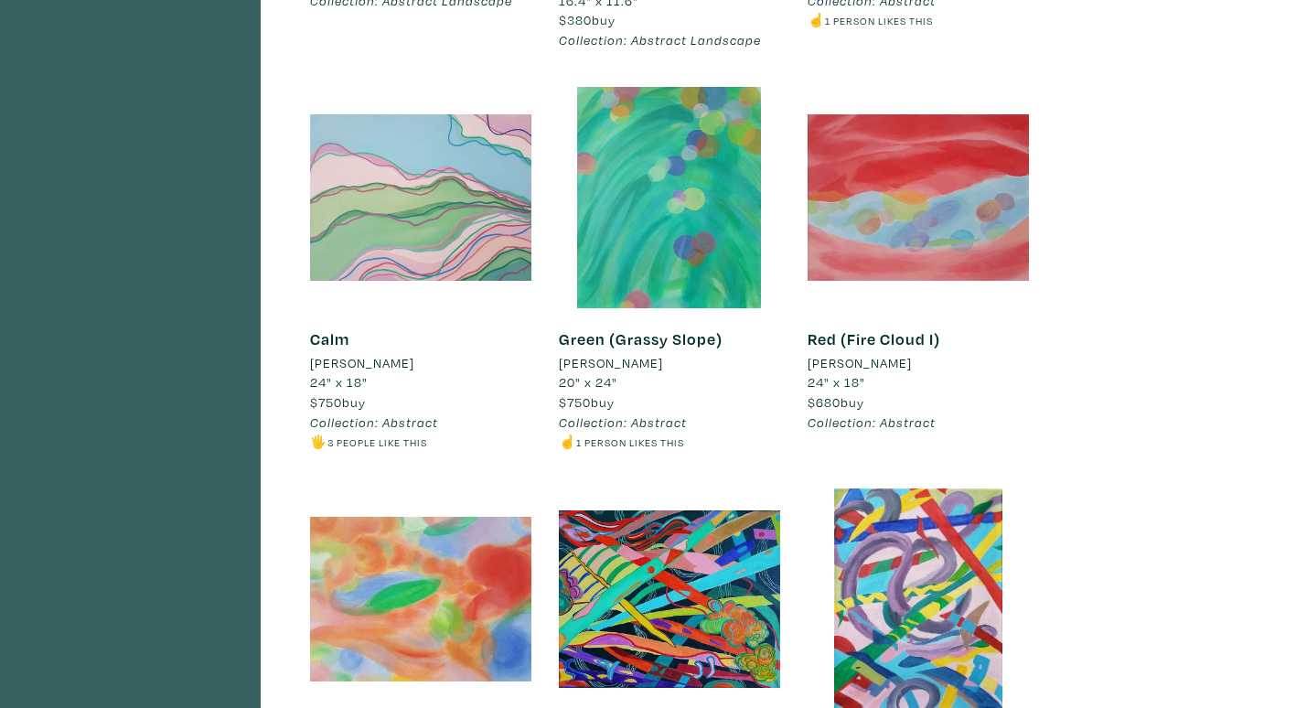
scroll to position [1372, 0]
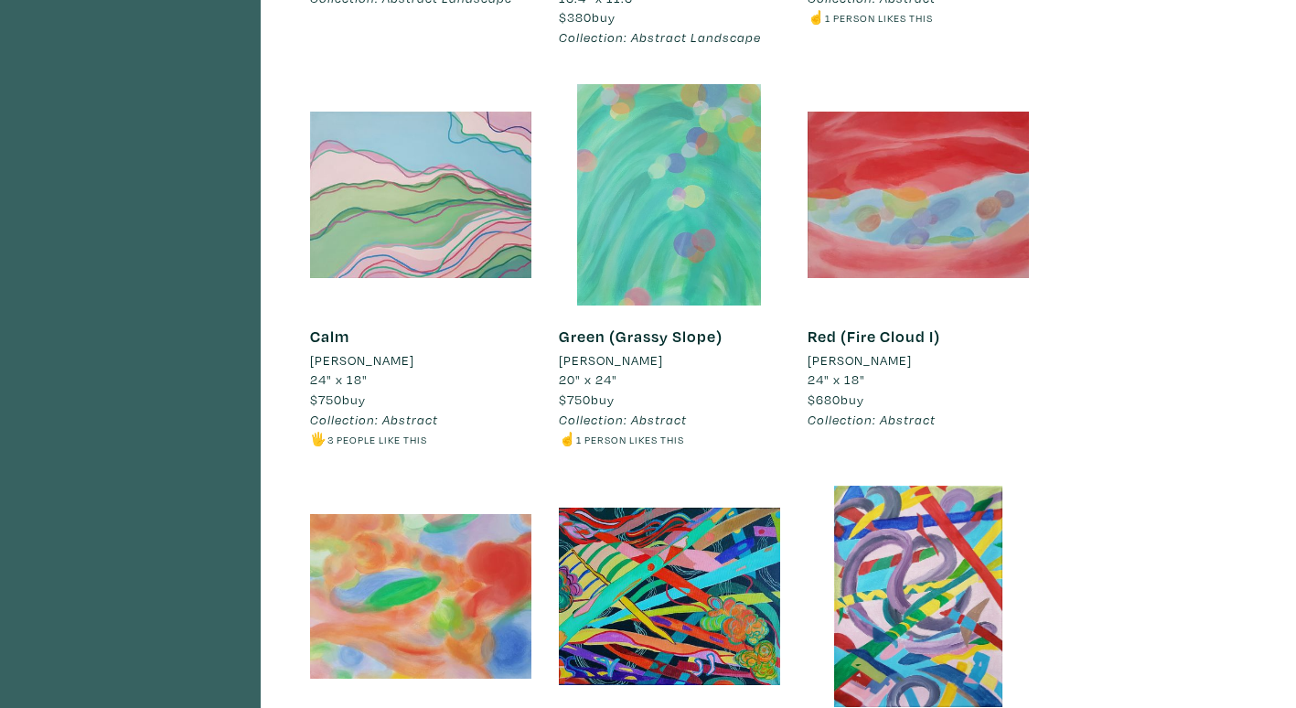
click at [665, 219] on div at bounding box center [669, 194] width 221 height 221
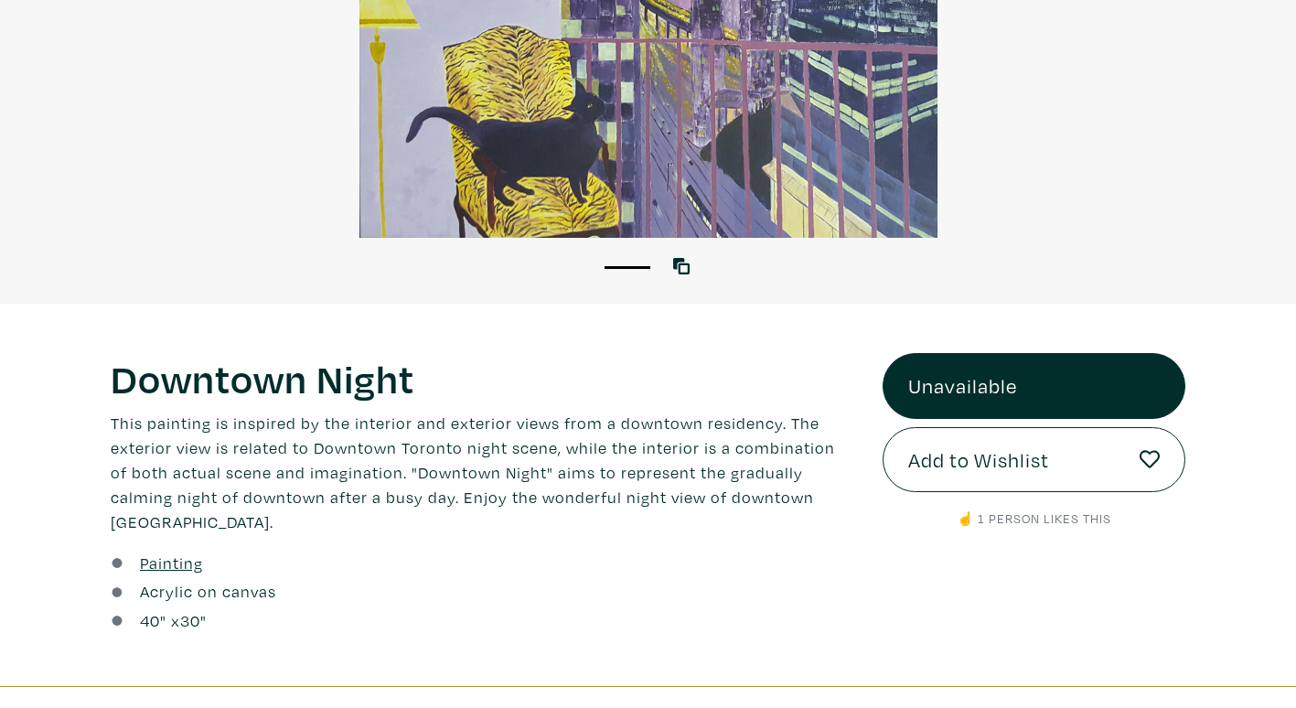
scroll to position [640, 0]
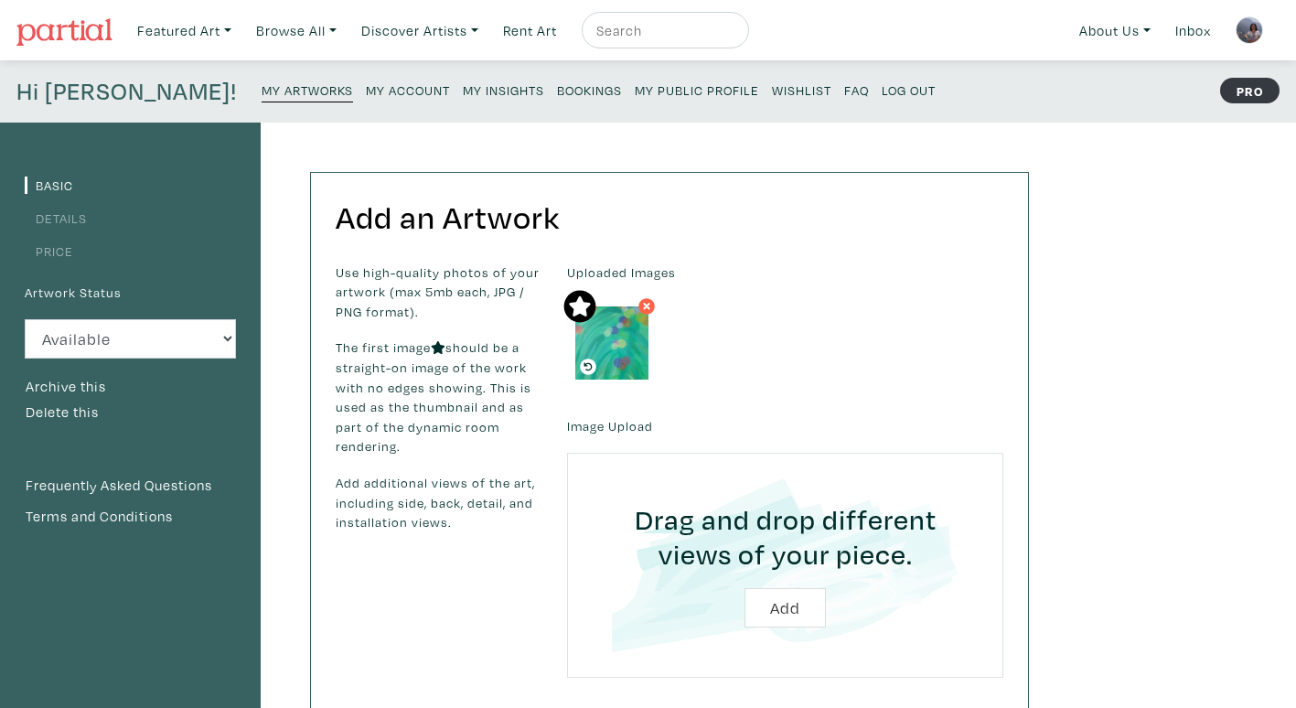
click at [63, 213] on link "Details" at bounding box center [56, 217] width 62 height 17
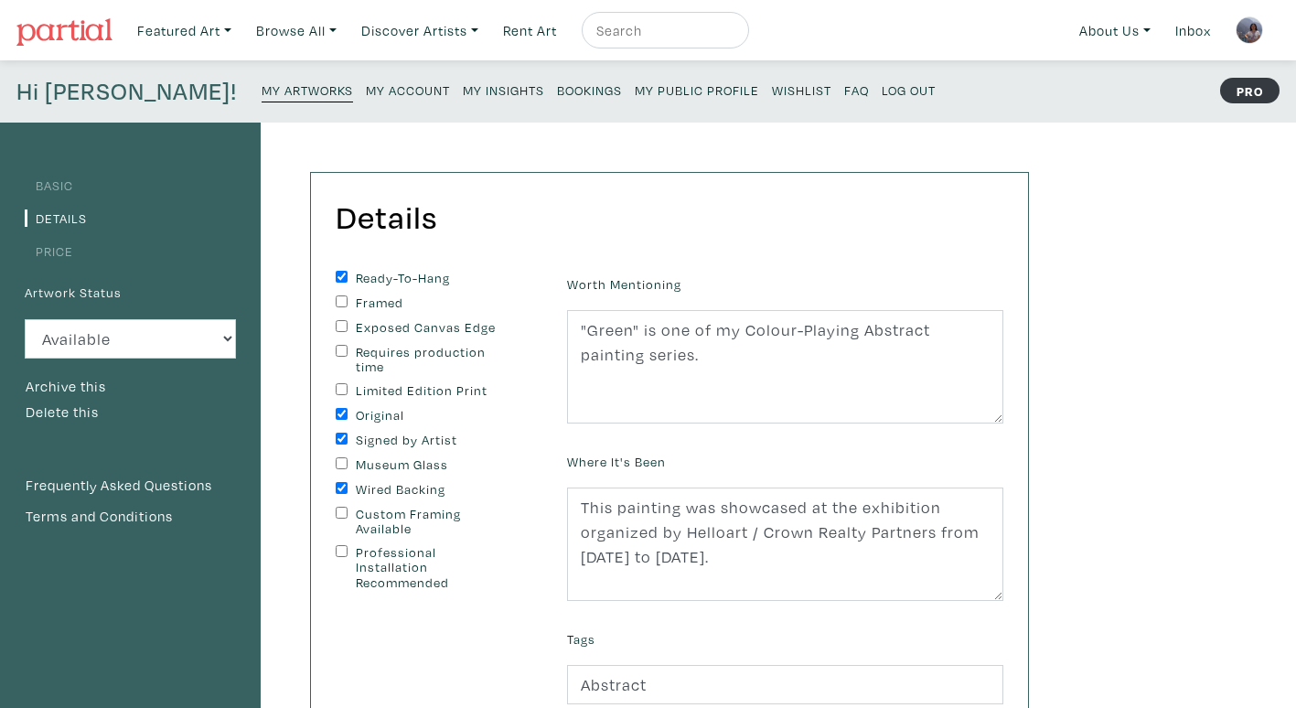
click at [262, 92] on small "My Artworks" at bounding box center [307, 89] width 91 height 17
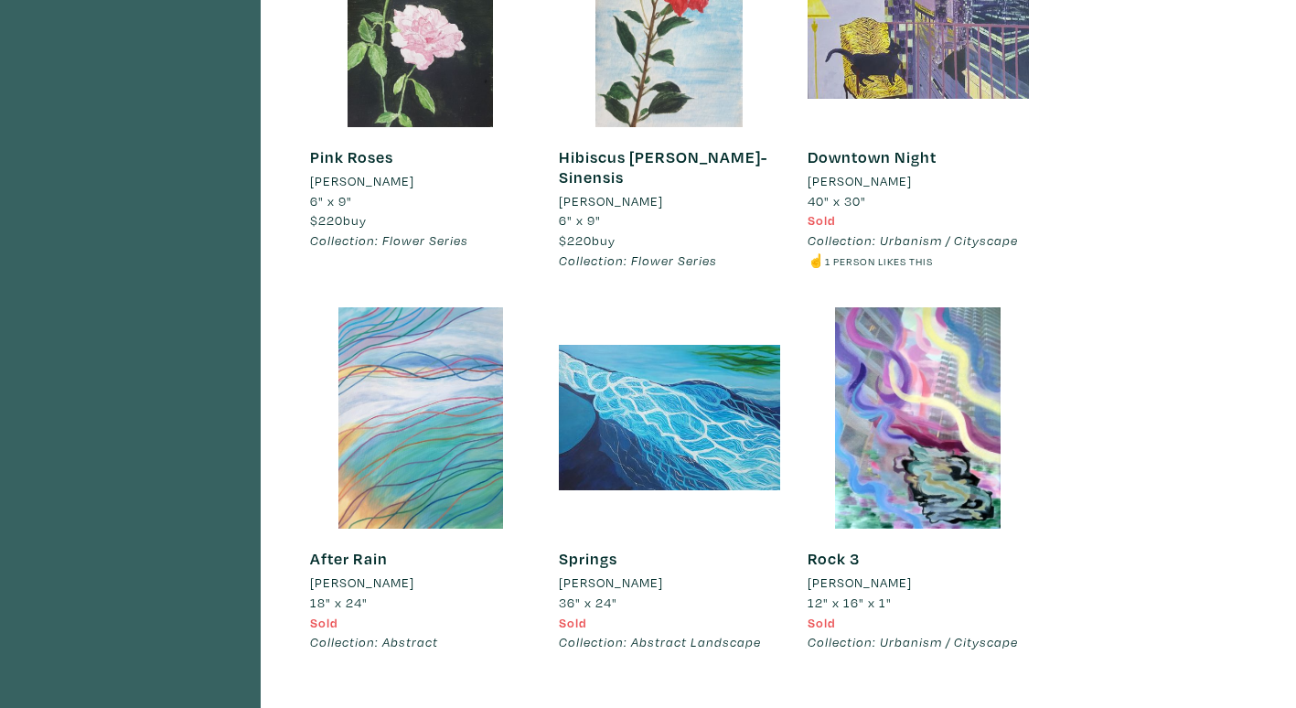
scroll to position [6403, 0]
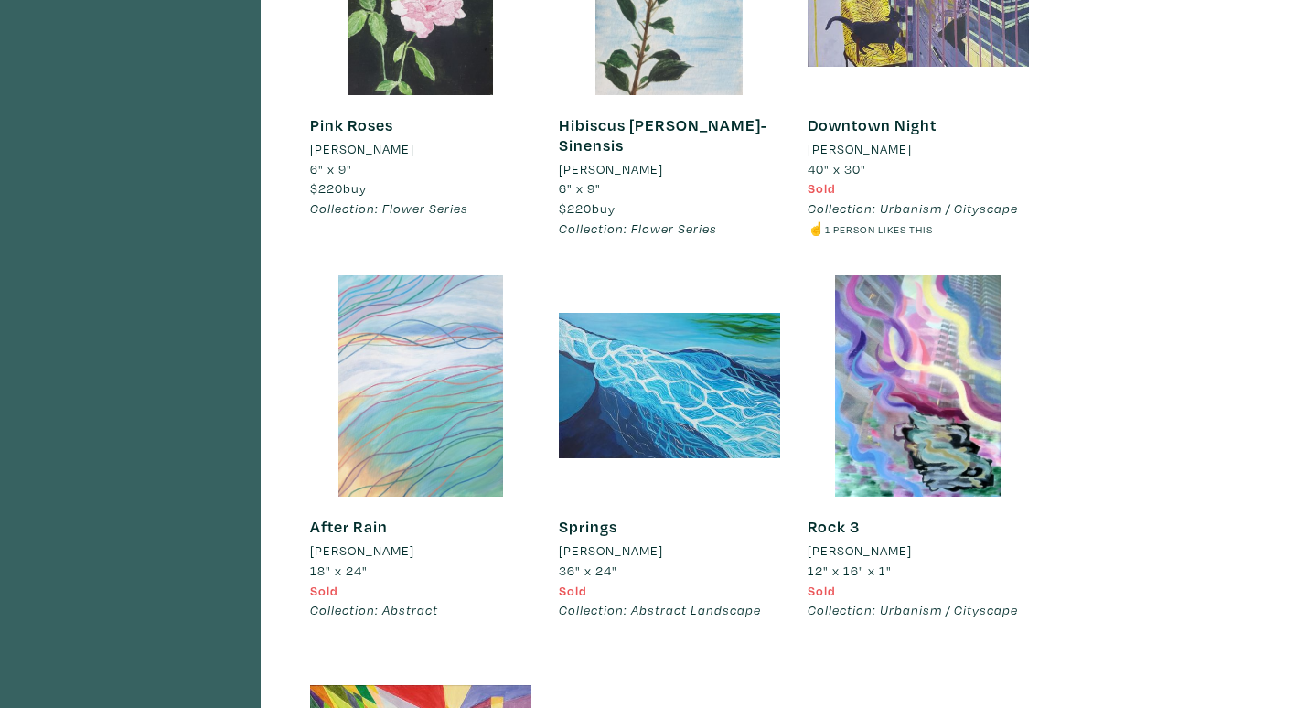
click at [450, 364] on div at bounding box center [420, 385] width 221 height 221
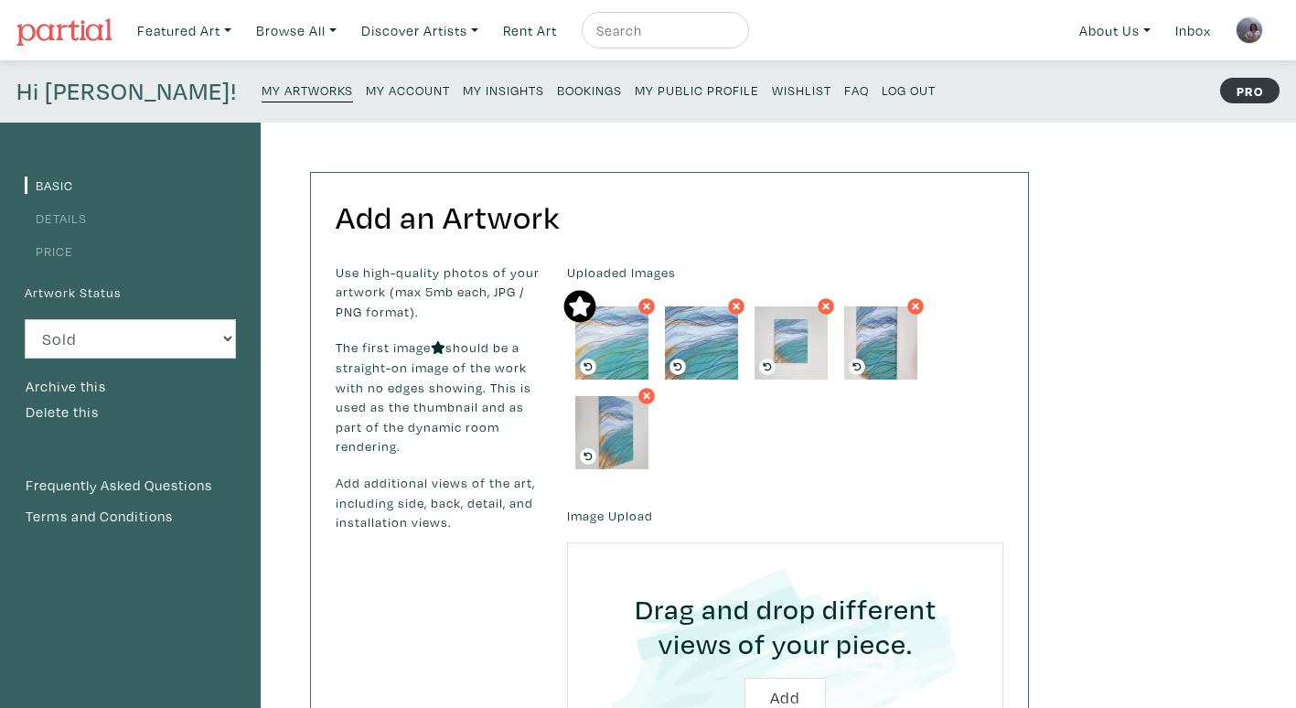
click at [76, 220] on link "Details" at bounding box center [56, 217] width 62 height 17
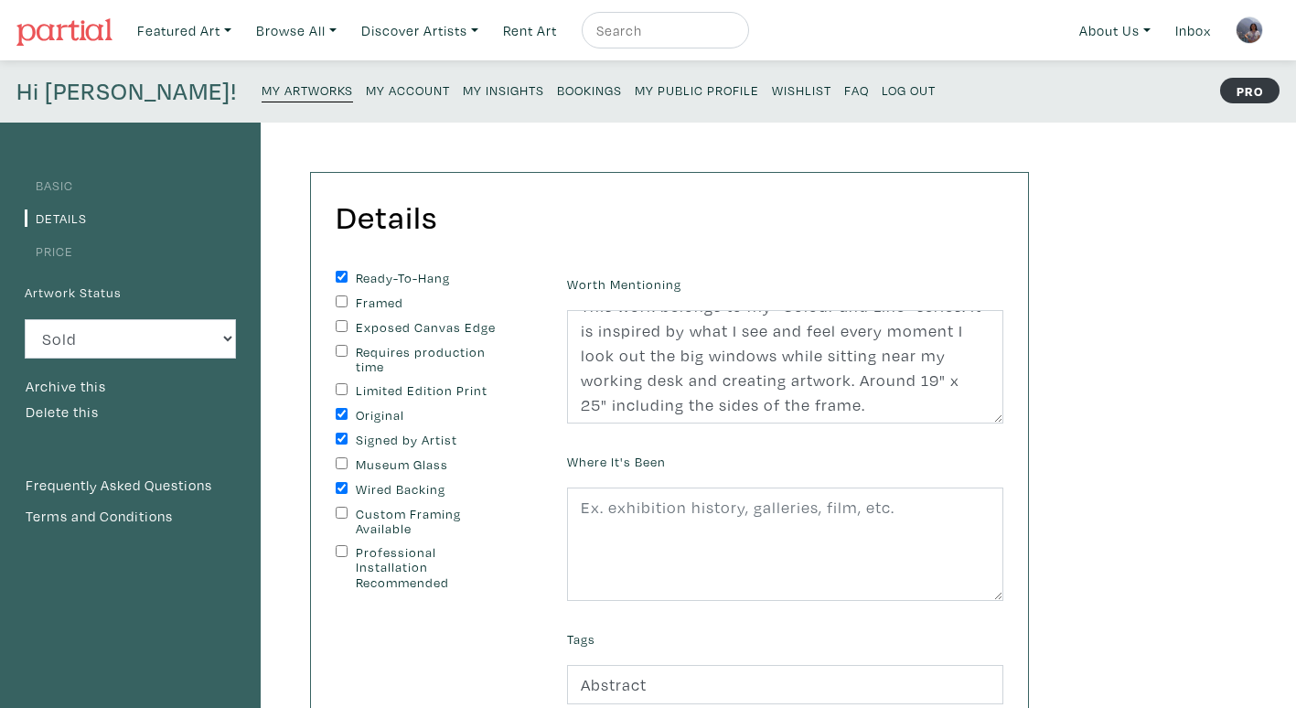
scroll to position [25, 0]
click at [262, 82] on small "My Artworks" at bounding box center [307, 89] width 91 height 17
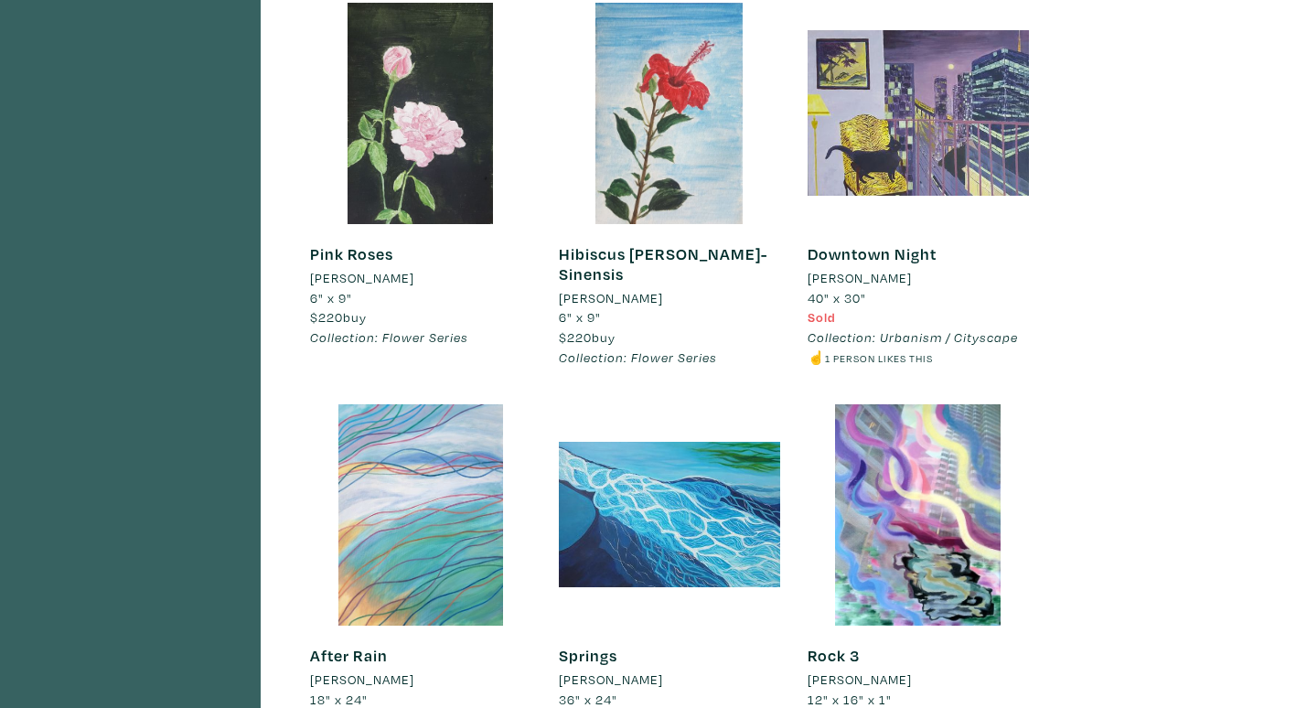
scroll to position [6540, 0]
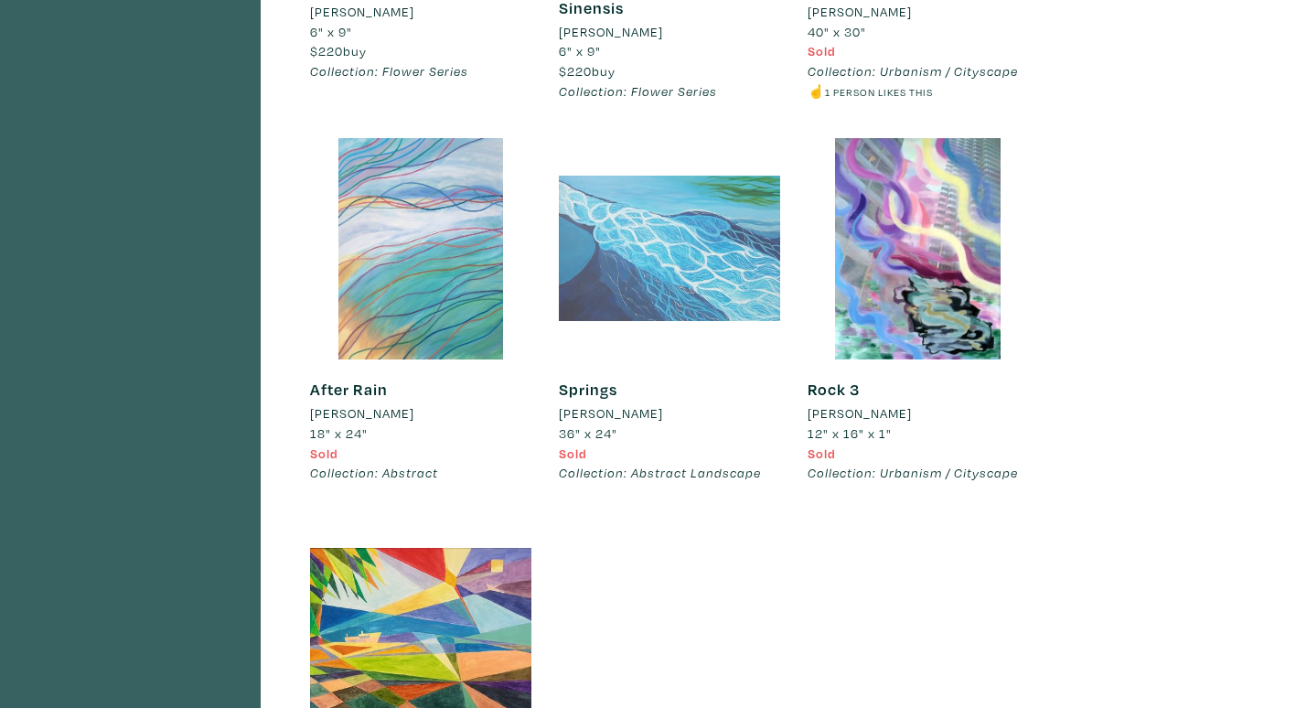
click at [673, 223] on div at bounding box center [669, 248] width 221 height 221
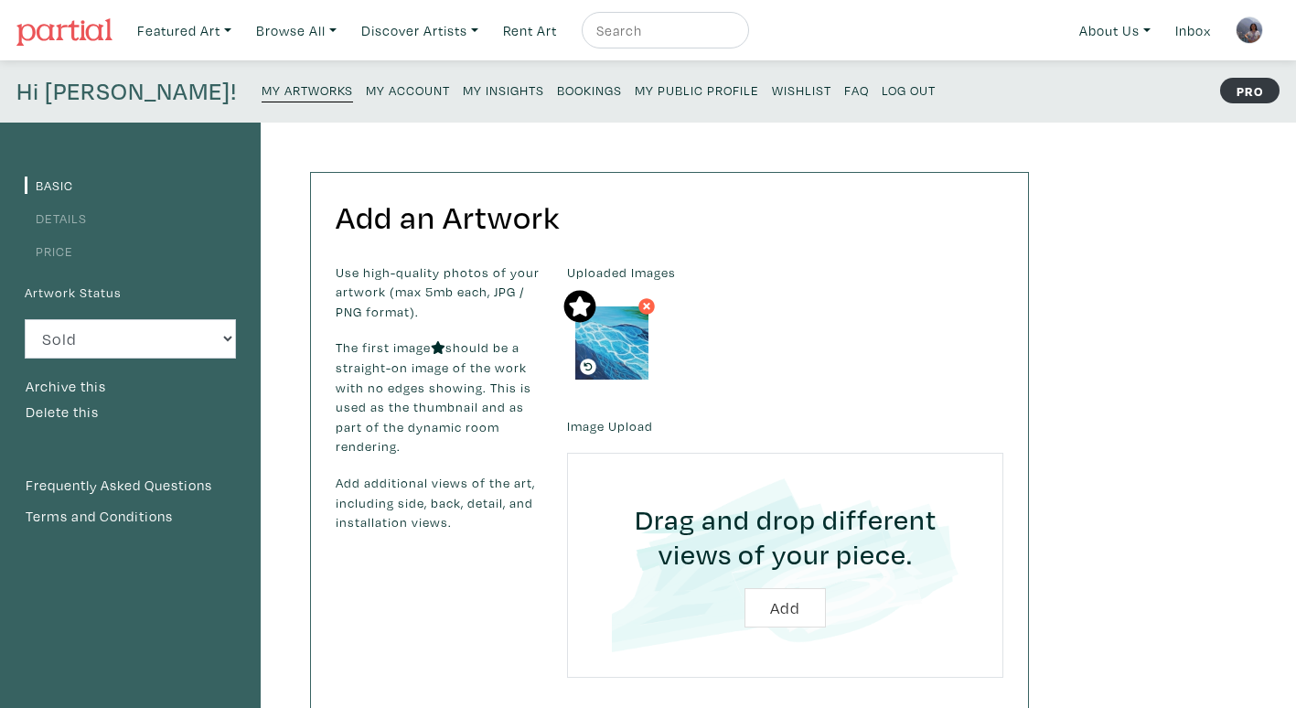
click at [62, 211] on link "Details" at bounding box center [56, 217] width 62 height 17
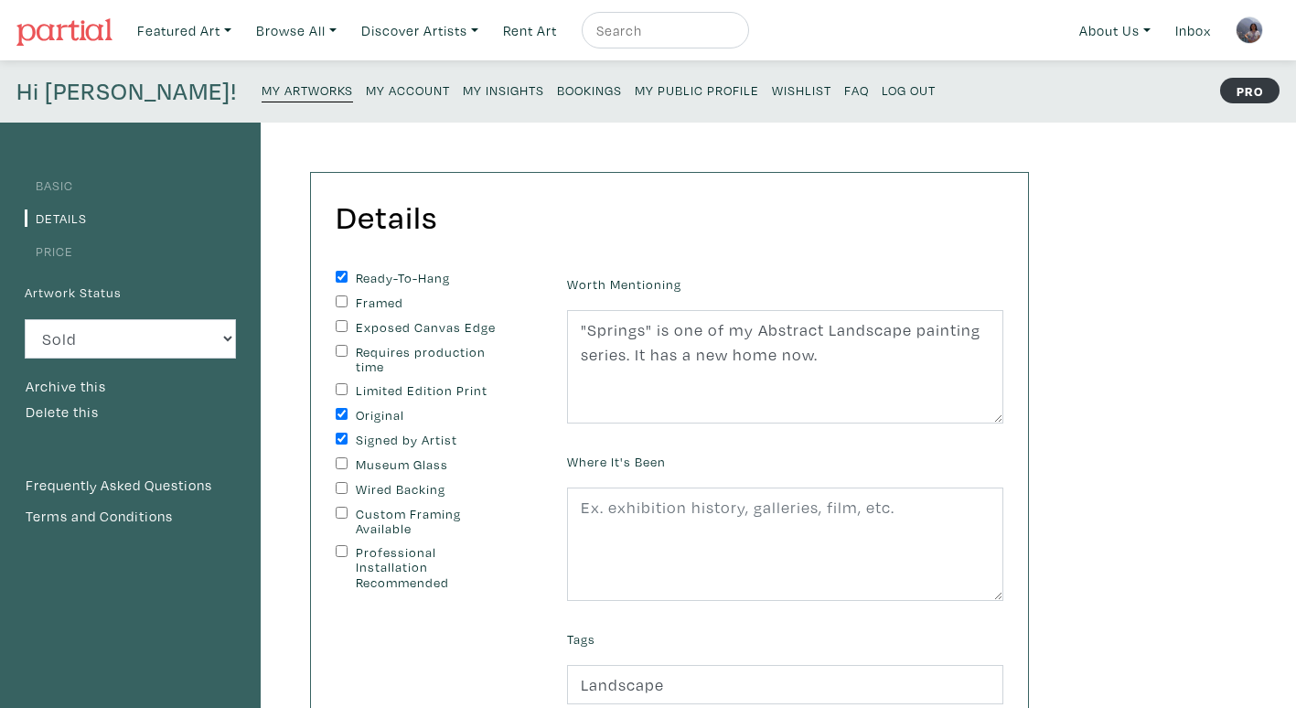
click at [262, 89] on small "My Artworks" at bounding box center [307, 89] width 91 height 17
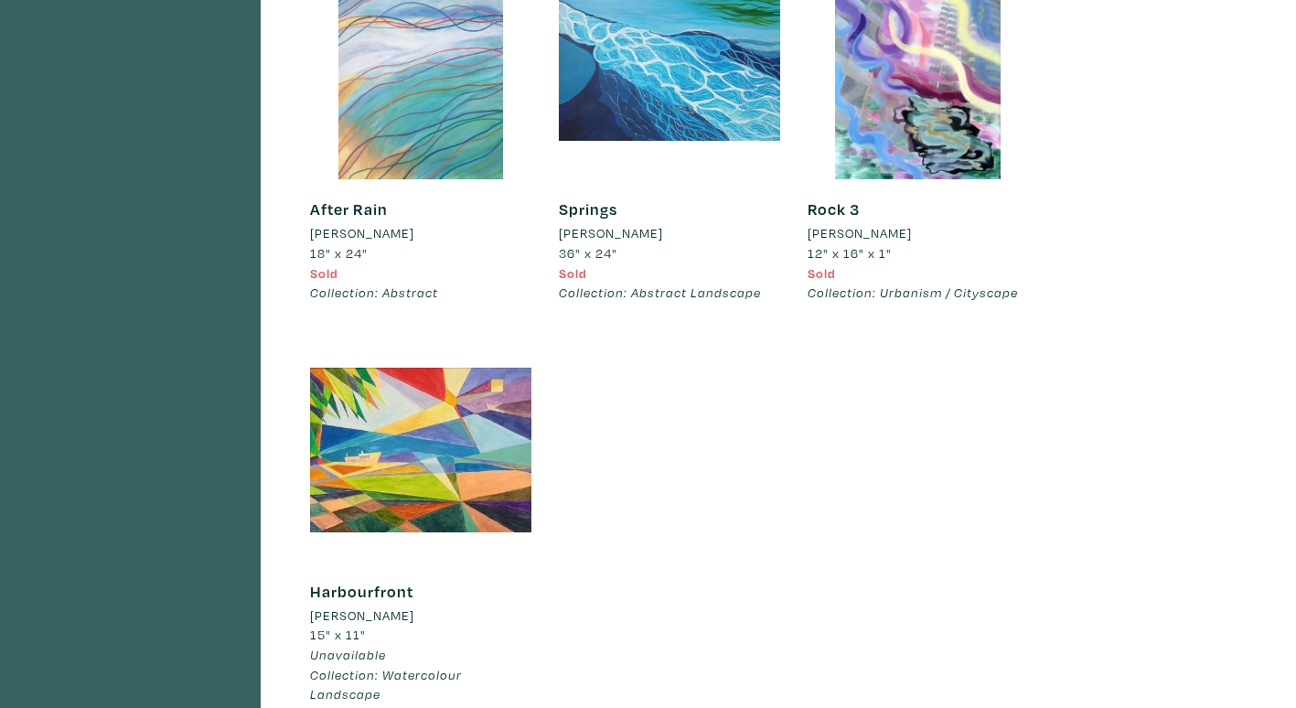
scroll to position [6677, 0]
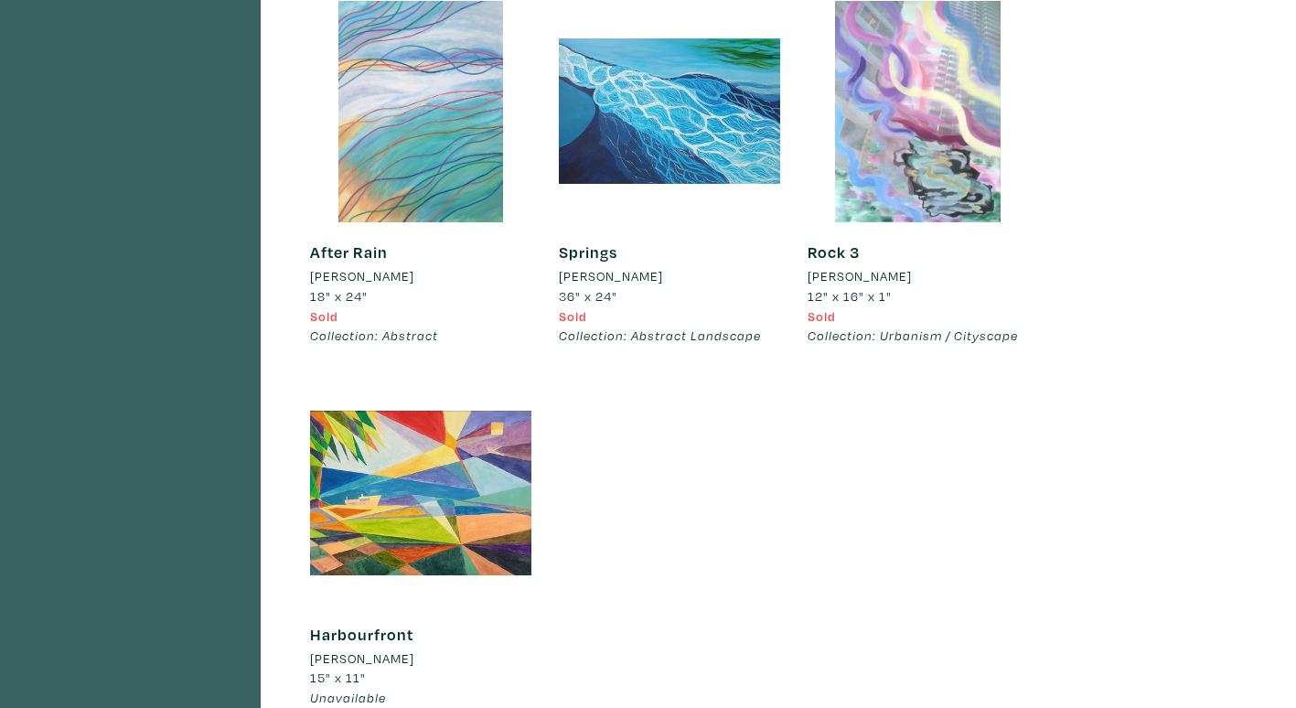
click at [866, 81] on div at bounding box center [918, 111] width 221 height 221
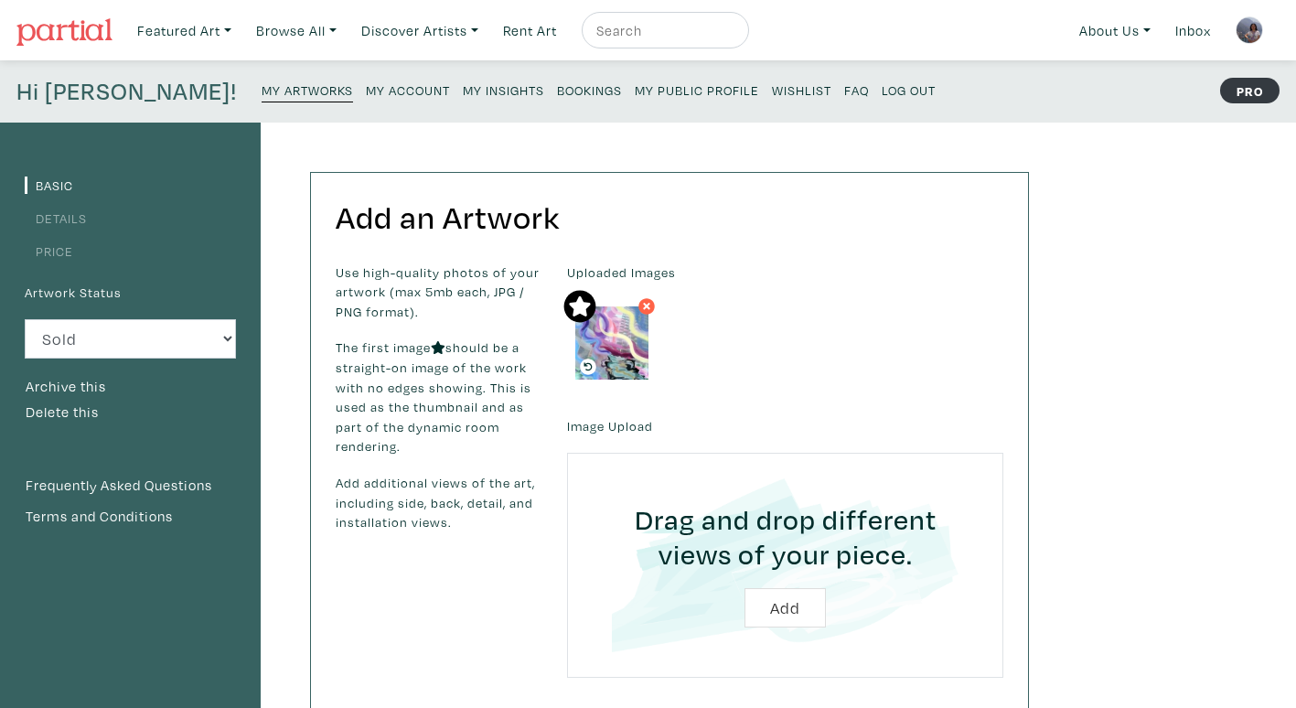
click at [62, 215] on link "Details" at bounding box center [56, 217] width 62 height 17
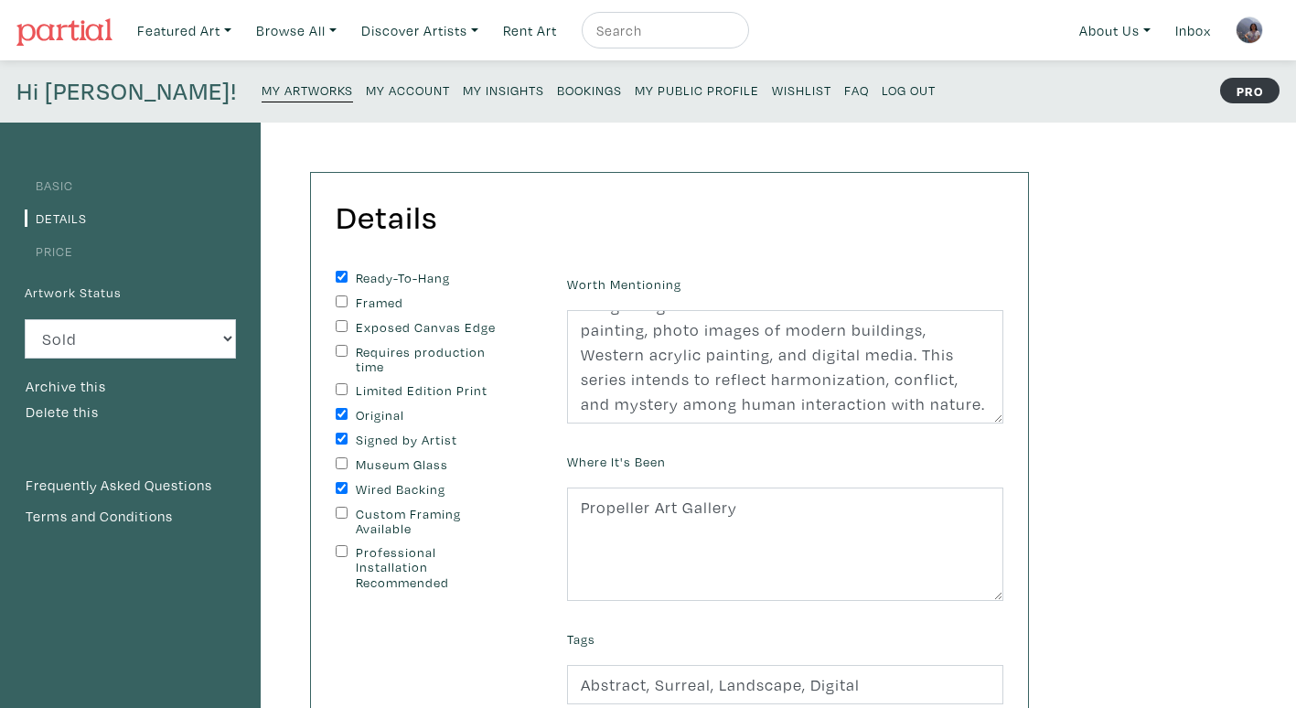
click at [262, 94] on small "My Artworks" at bounding box center [307, 89] width 91 height 17
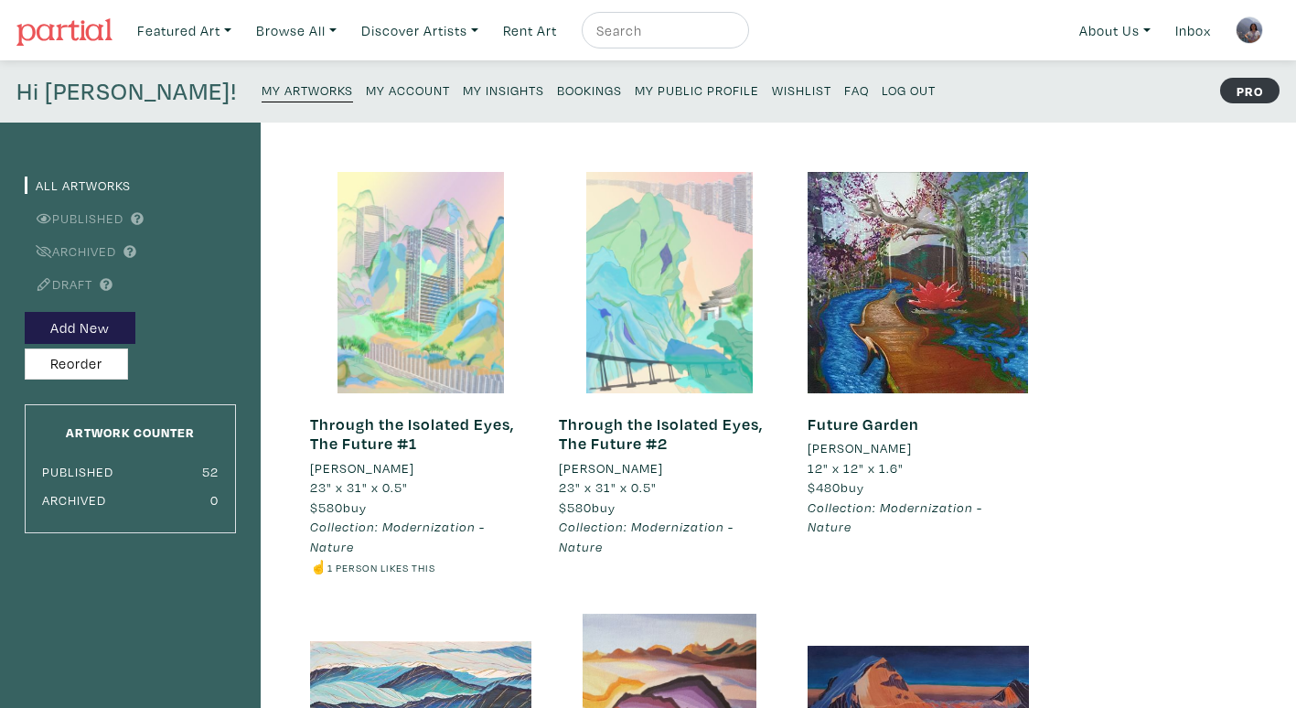
click at [882, 89] on small "Log Out" at bounding box center [909, 89] width 54 height 17
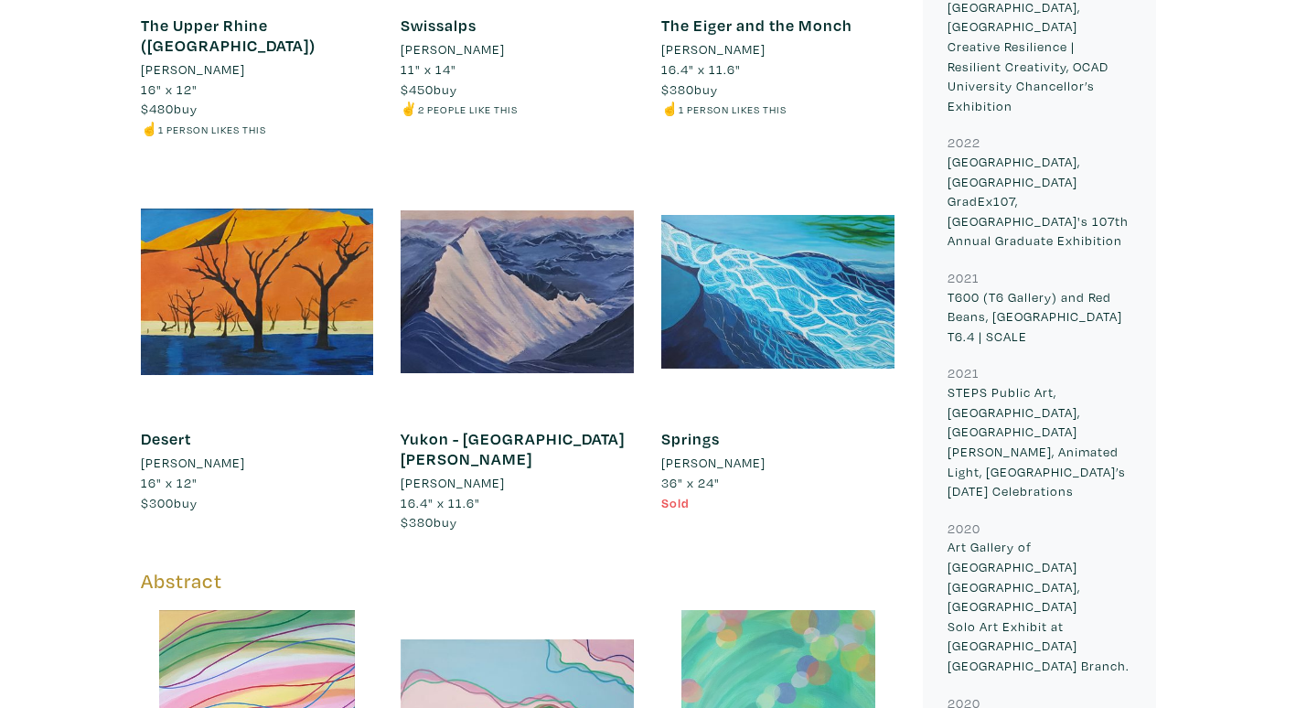
scroll to position [1646, 0]
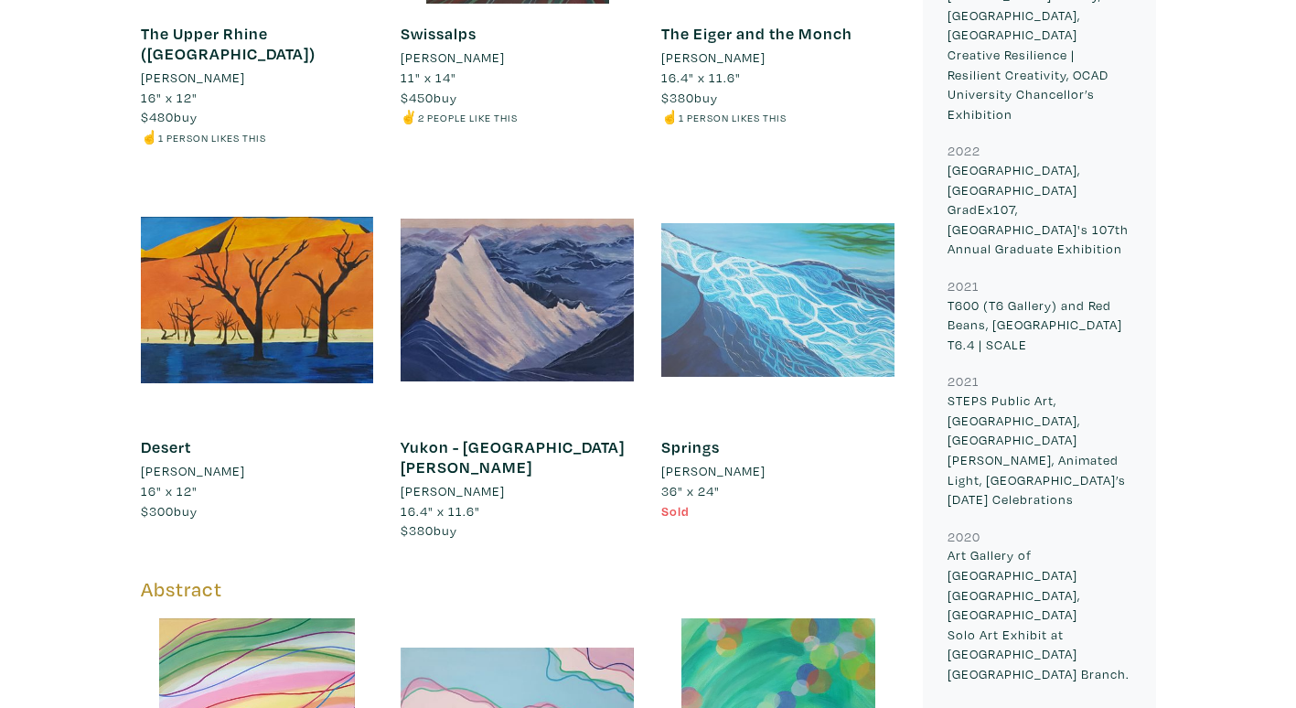
click at [792, 254] on div at bounding box center [777, 300] width 233 height 233
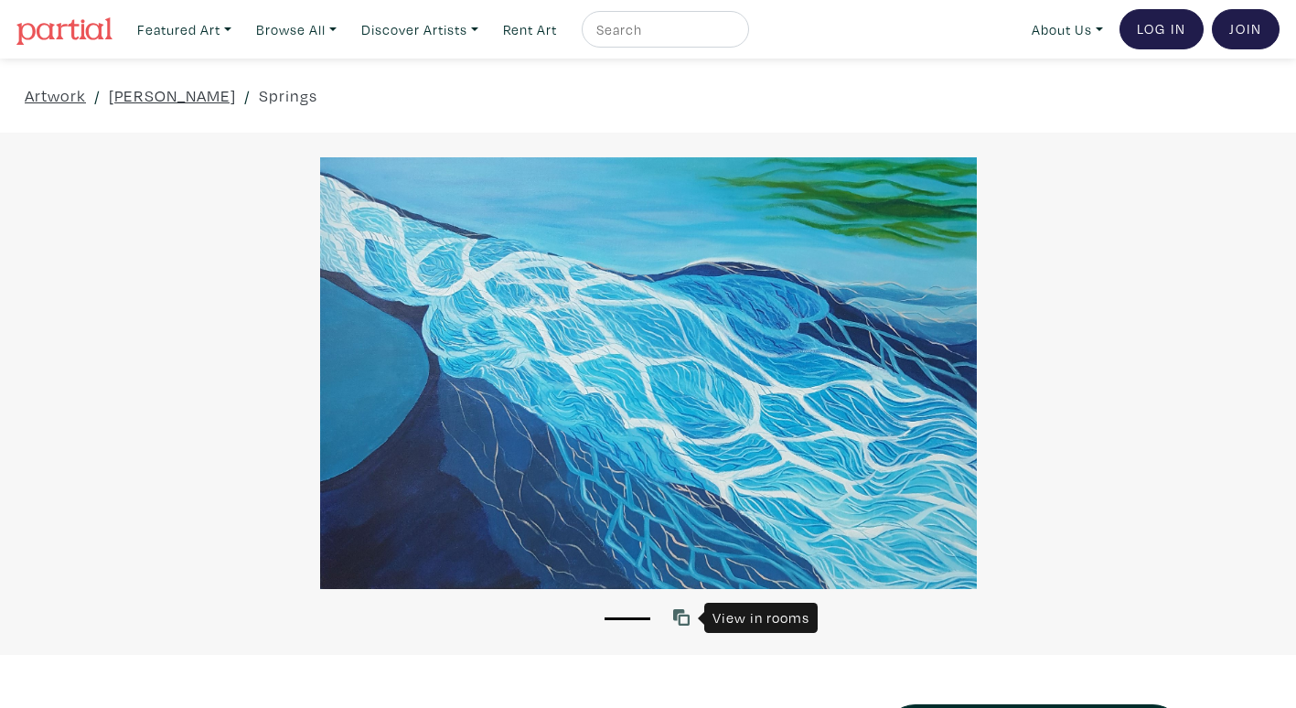
click at [687, 615] on icon at bounding box center [681, 617] width 16 height 16
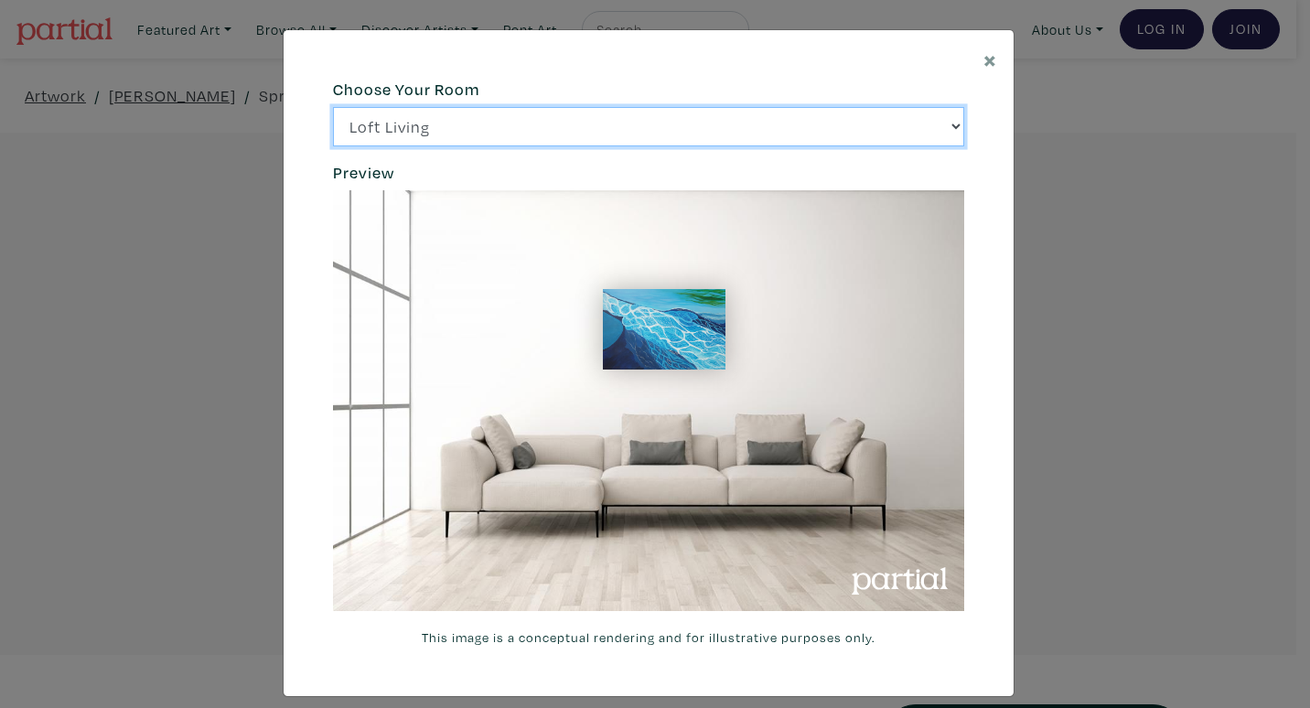
click at [950, 125] on select "Loft Living Bright Bedroom City Office Gallery Space Modern Lounge" at bounding box center [648, 126] width 631 height 39
click at [333, 107] on select "Loft Living Bright Bedroom City Office Gallery Space Modern Lounge" at bounding box center [648, 126] width 631 height 39
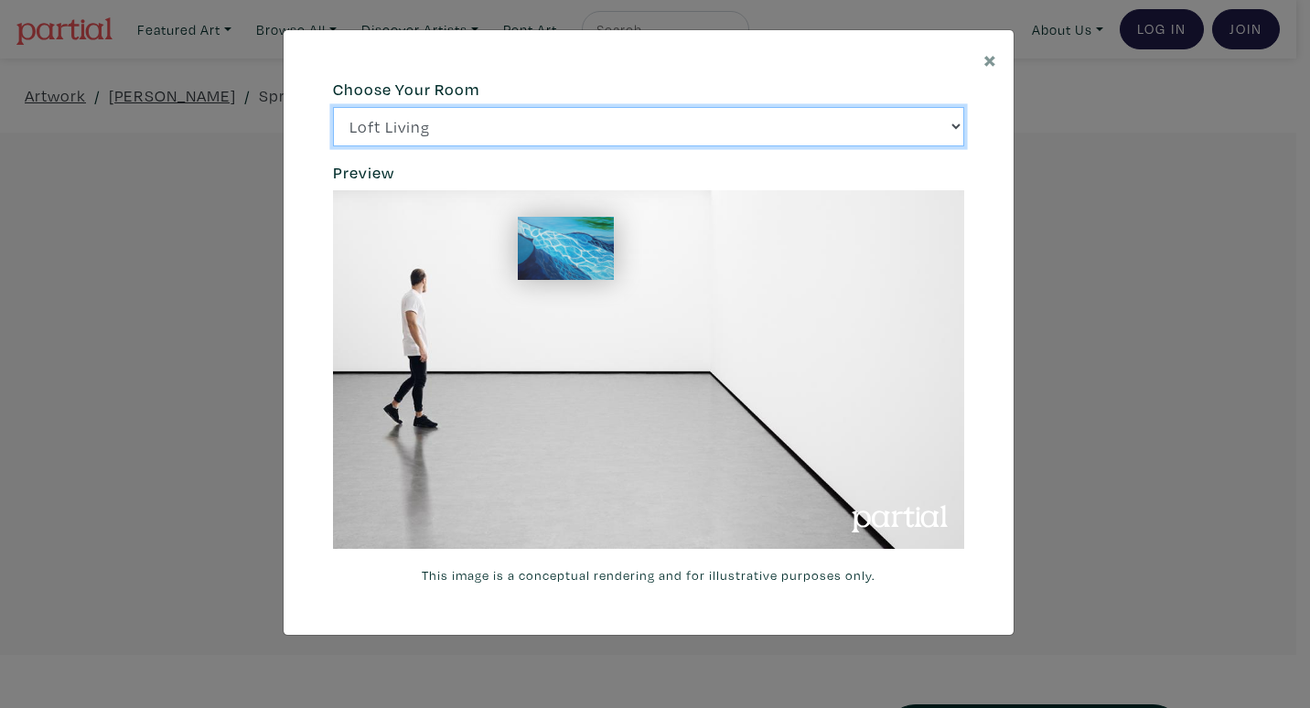
drag, startPoint x: 960, startPoint y: 124, endPoint x: 945, endPoint y: 135, distance: 19.0
click at [960, 124] on select "Loft Living Bright Bedroom City Office Gallery Space Modern Lounge" at bounding box center [648, 126] width 631 height 39
click at [333, 107] on select "Loft Living Bright Bedroom City Office Gallery Space Modern Lounge" at bounding box center [648, 126] width 631 height 39
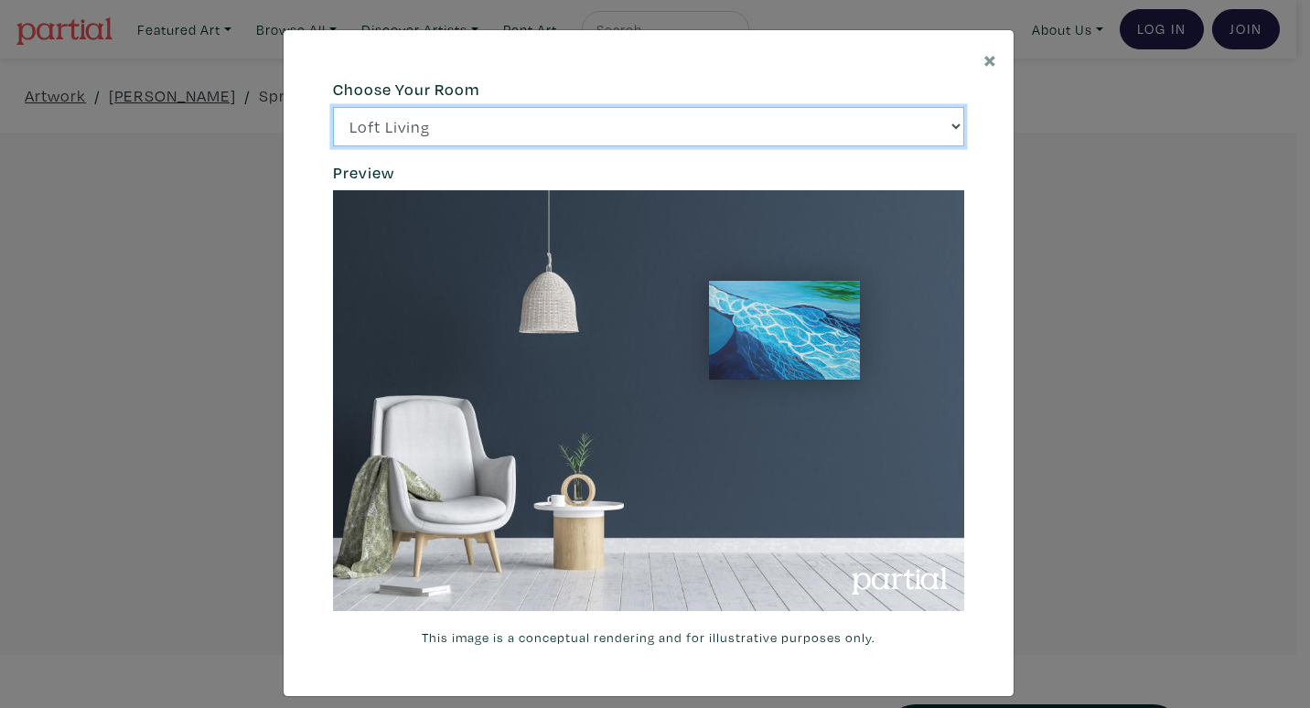
click at [951, 129] on select "Loft Living Bright Bedroom City Office Gallery Space Modern Lounge" at bounding box center [648, 126] width 631 height 39
click at [333, 107] on select "Loft Living Bright Bedroom City Office Gallery Space Modern Lounge" at bounding box center [648, 126] width 631 height 39
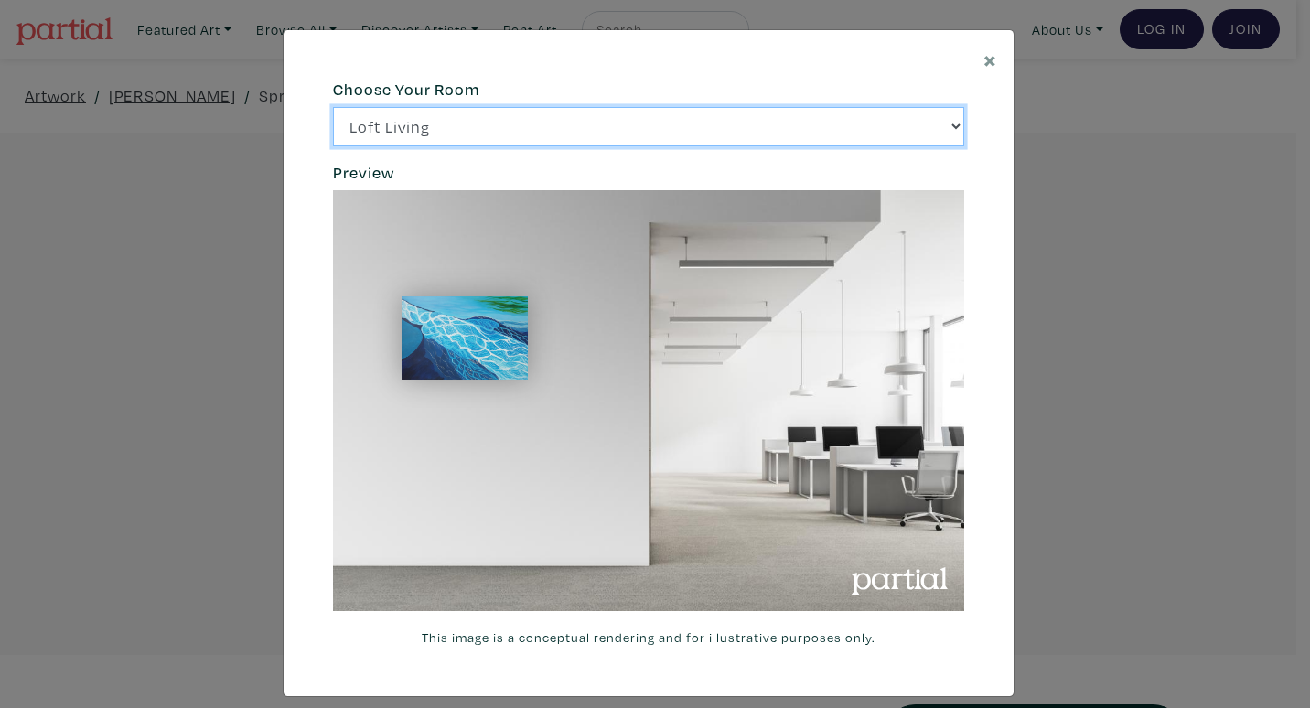
click at [949, 123] on select "Loft Living Bright Bedroom City Office Gallery Space Modern Lounge" at bounding box center [648, 126] width 631 height 39
click at [333, 107] on select "Loft Living Bright Bedroom City Office Gallery Space Modern Lounge" at bounding box center [648, 126] width 631 height 39
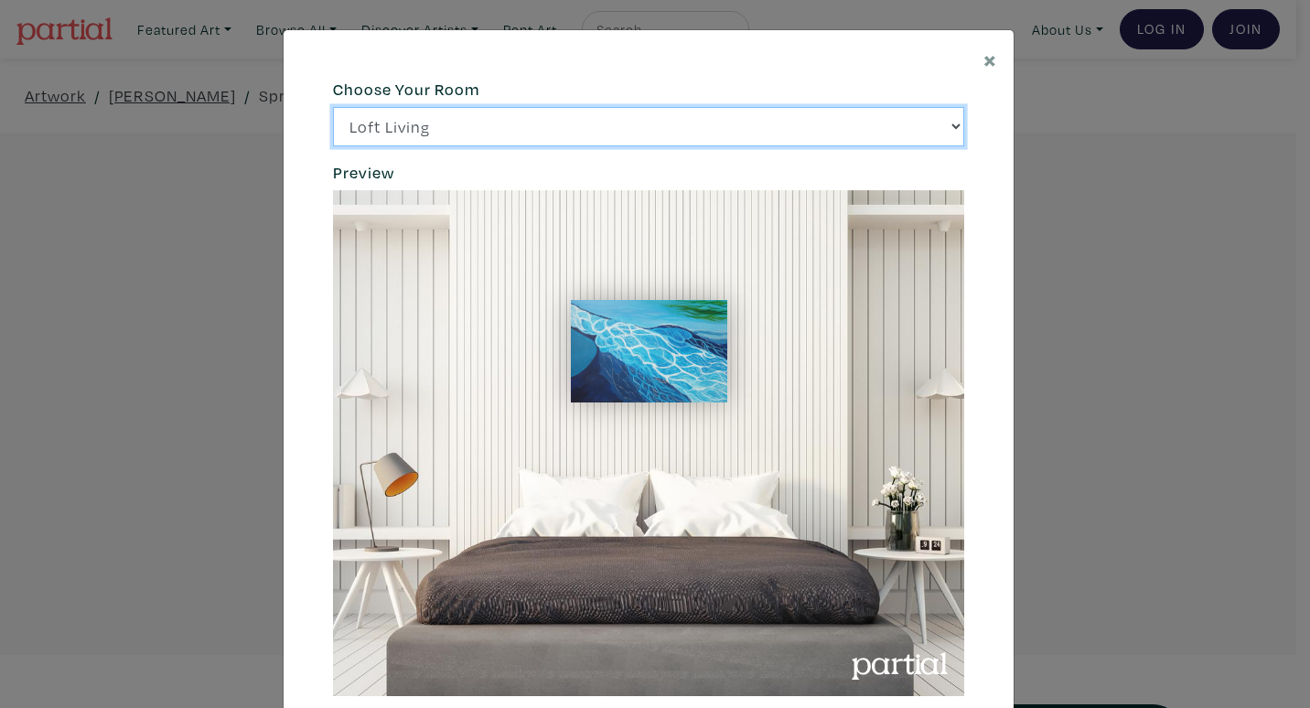
click at [944, 128] on select "Loft Living Bright Bedroom City Office Gallery Space Modern Lounge" at bounding box center [648, 126] width 631 height 39
click at [333, 107] on select "Loft Living Bright Bedroom City Office Gallery Space Modern Lounge" at bounding box center [648, 126] width 631 height 39
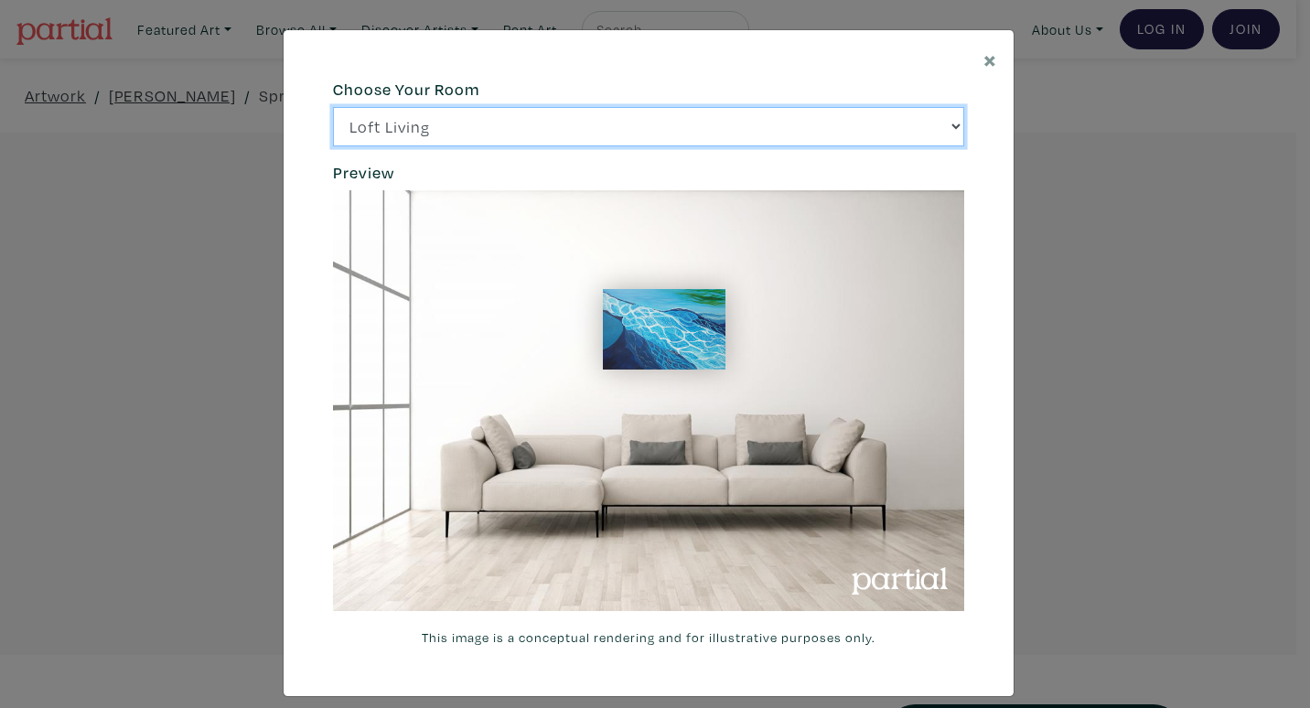
drag, startPoint x: 950, startPoint y: 127, endPoint x: 916, endPoint y: 143, distance: 38.1
click at [950, 127] on select "Loft Living Bright Bedroom City Office Gallery Space Modern Lounge" at bounding box center [648, 126] width 631 height 39
select select "/thumb/phpThumb.php?src=https%3A%2F%2Flabs.partial.gallery%2Fprojects%2Frenderi…"
click at [333, 107] on select "Loft Living Bright Bedroom City Office Gallery Space Modern Lounge" at bounding box center [648, 126] width 631 height 39
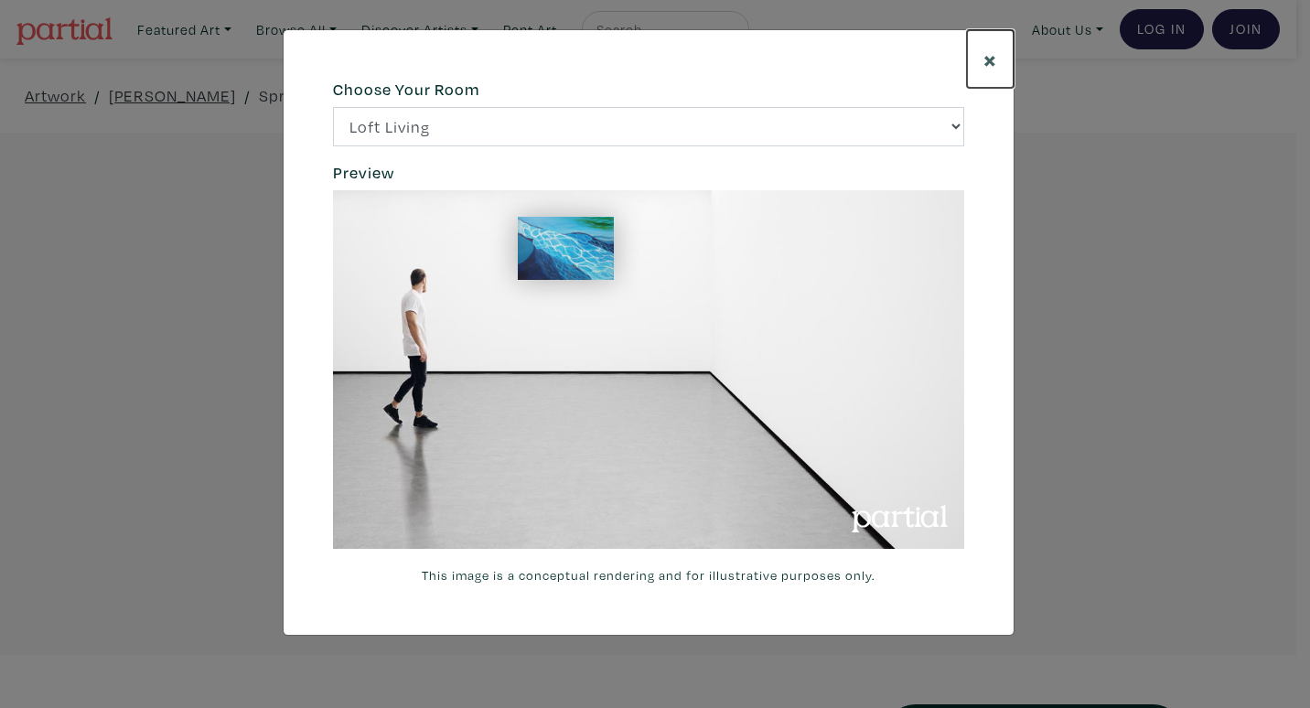
click at [995, 60] on span "×" at bounding box center [990, 59] width 14 height 32
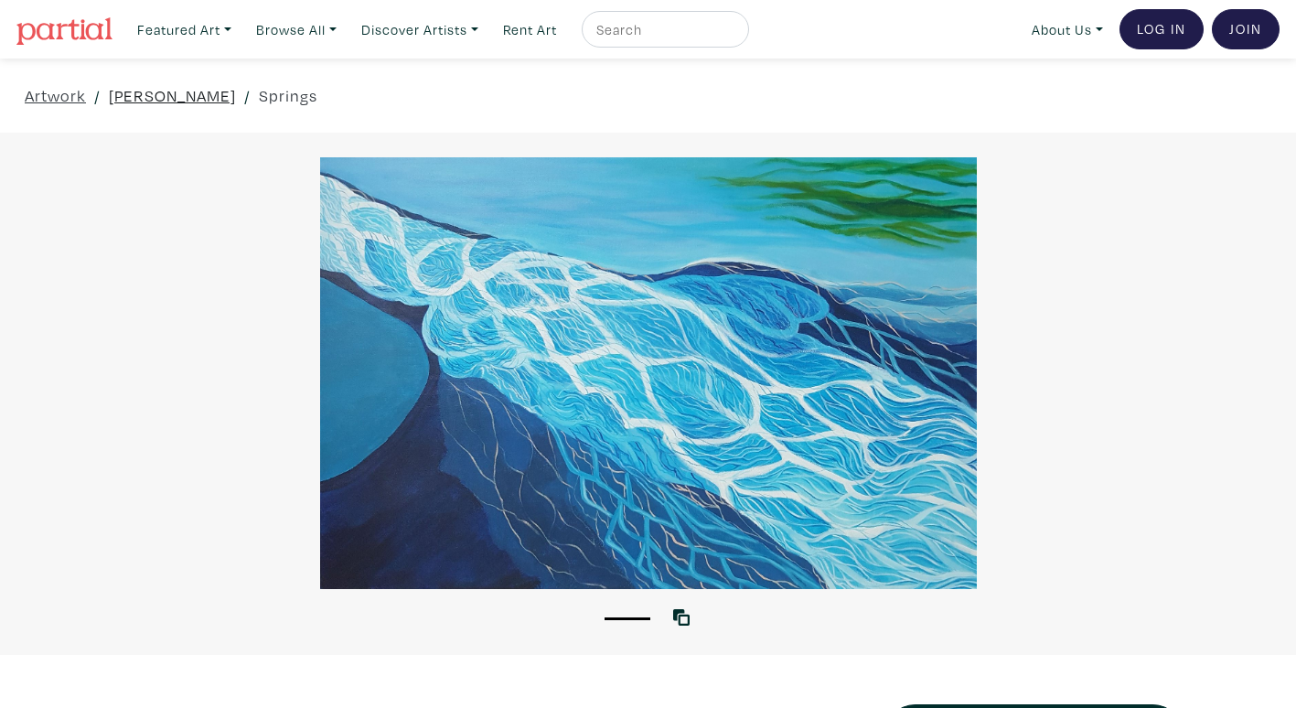
click at [127, 97] on link "[PERSON_NAME]" at bounding box center [172, 95] width 127 height 25
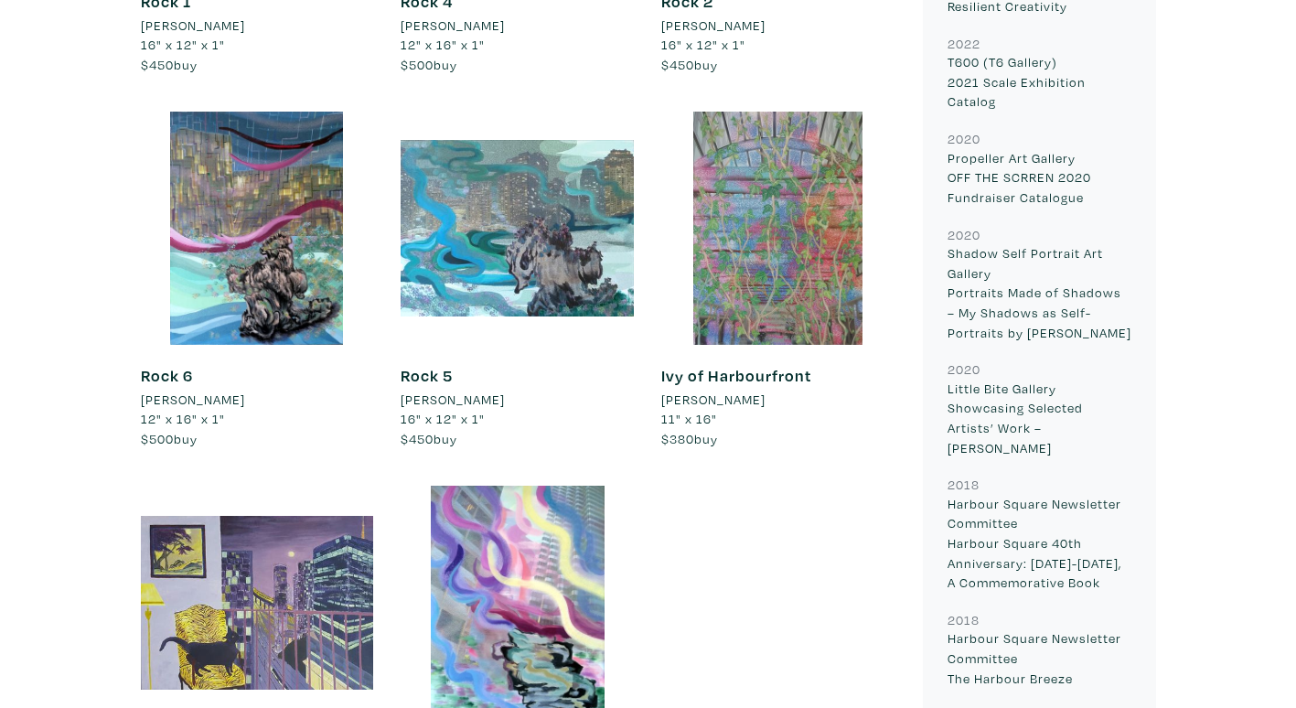
scroll to position [4391, 0]
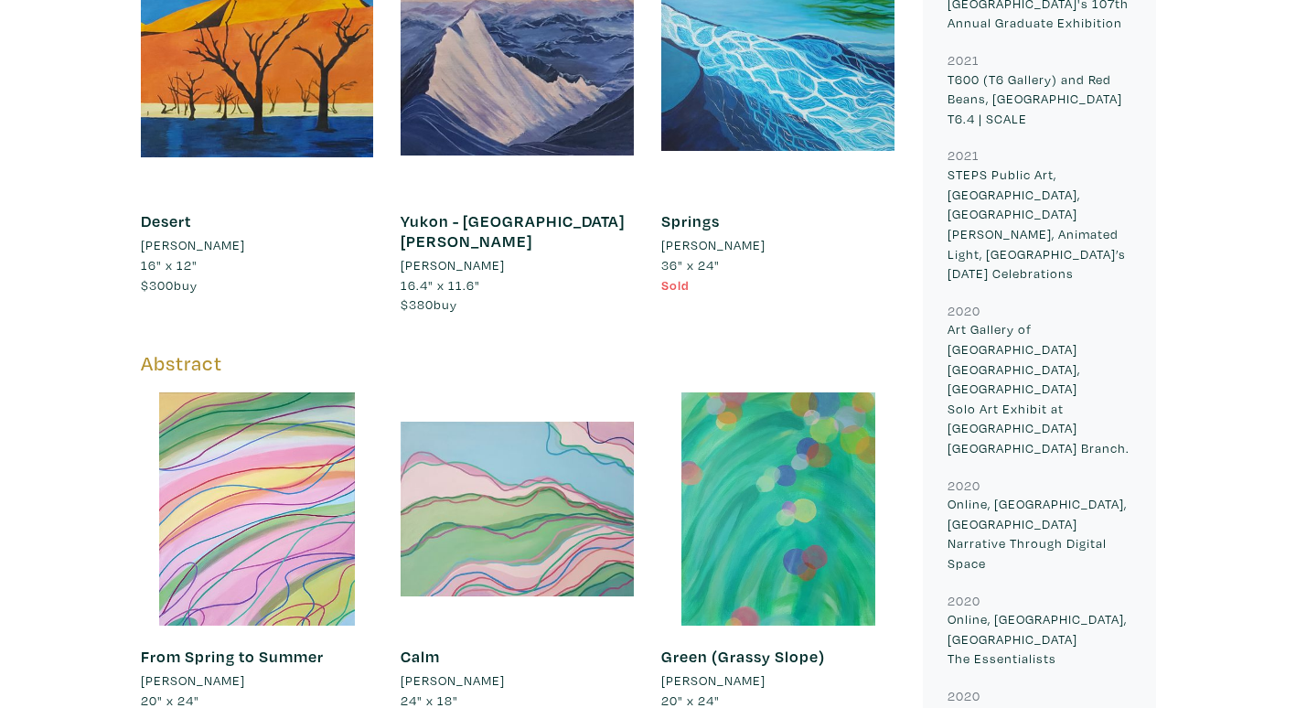
scroll to position [2104, 0]
